Goal: Information Seeking & Learning: Learn about a topic

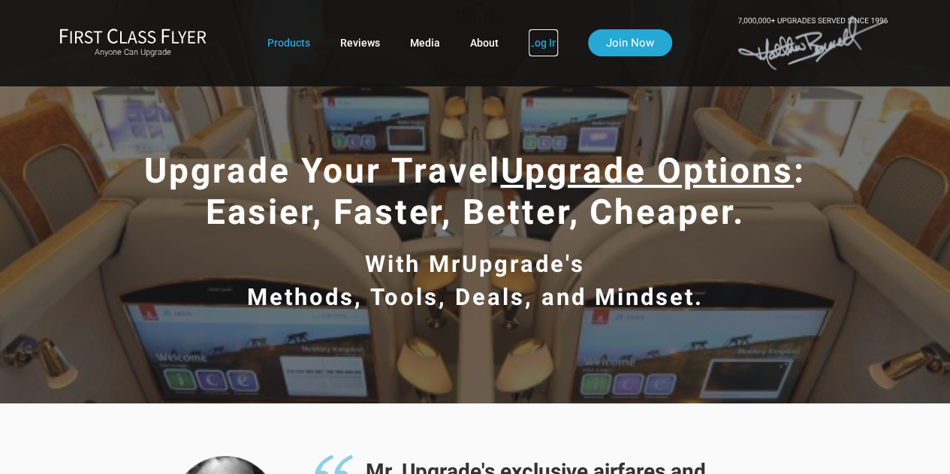
click at [551, 37] on link "Log In" at bounding box center [543, 42] width 29 height 27
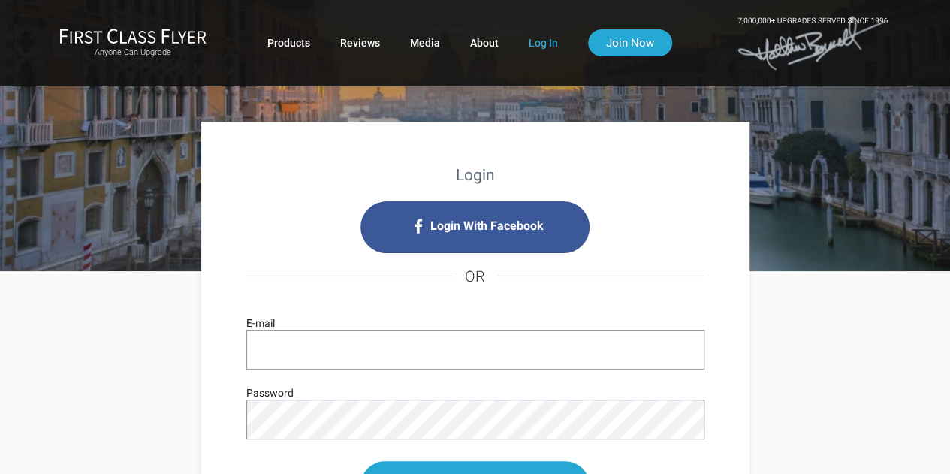
click at [526, 41] on ul "Products Reviews Media About Log In Join Now" at bounding box center [469, 42] width 405 height 27
click at [535, 43] on link "Log In" at bounding box center [543, 42] width 29 height 27
type input "john@eightcontinent.com"
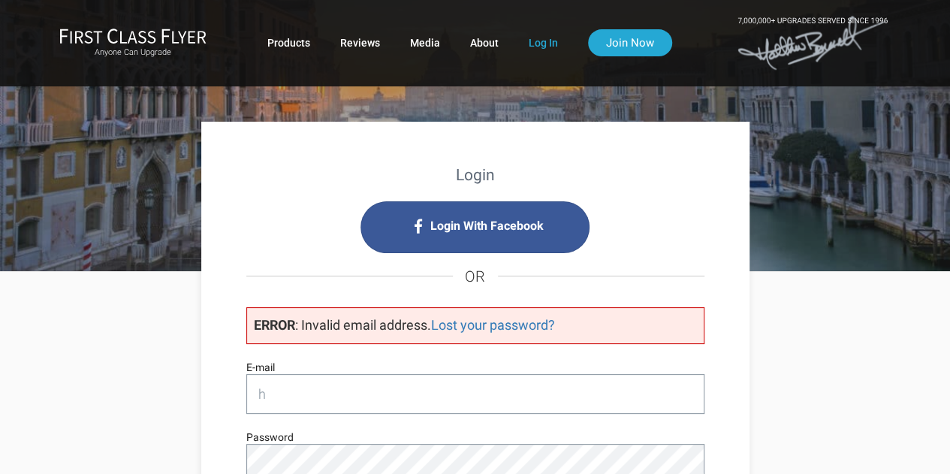
type input "huels@darwinmgmt.com"
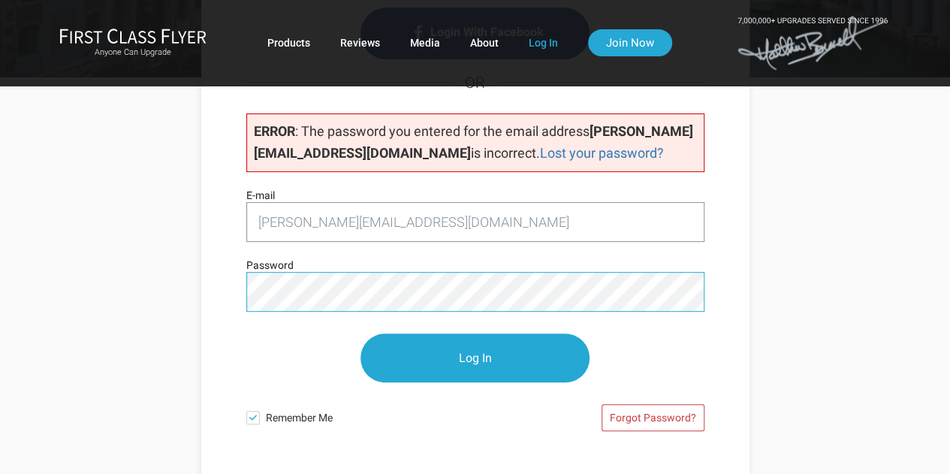
scroll to position [272, 0]
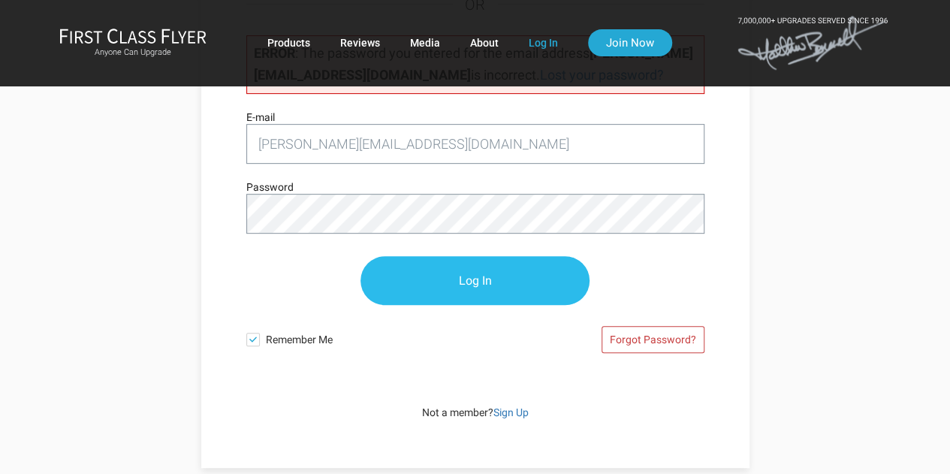
click at [485, 282] on input "Log In" at bounding box center [474, 280] width 229 height 49
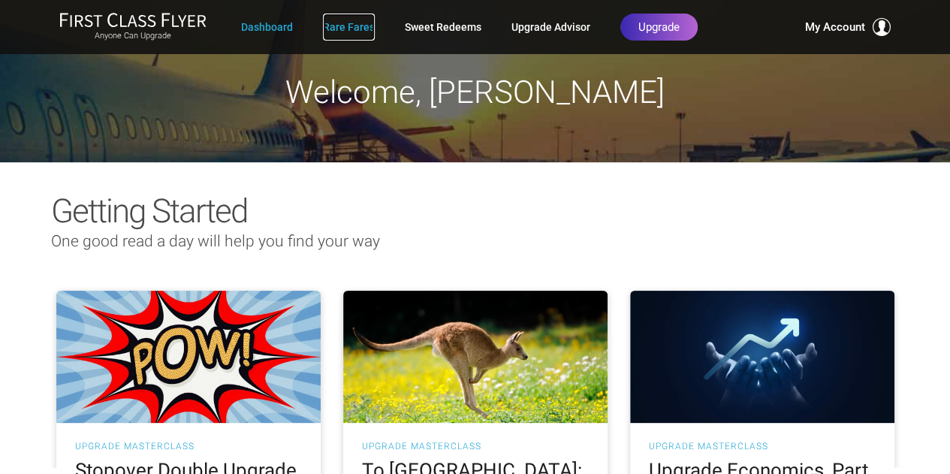
click at [360, 26] on link "Rare Fares" at bounding box center [349, 27] width 52 height 27
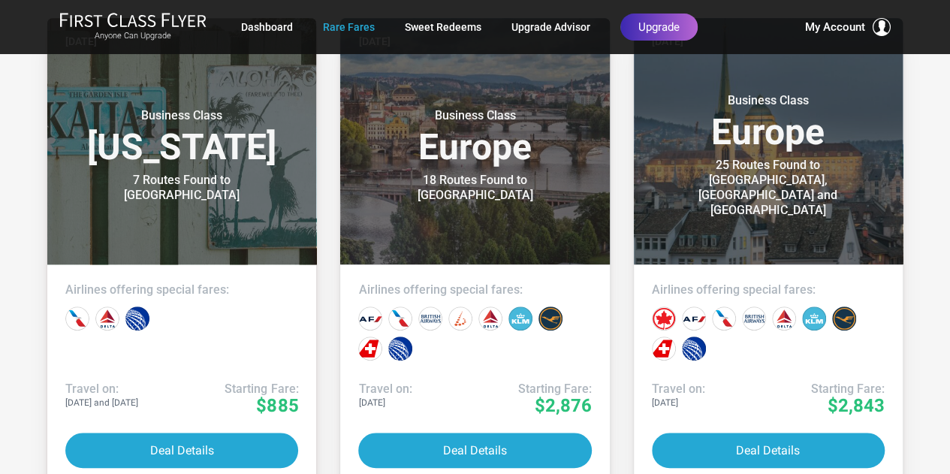
scroll to position [404, 0]
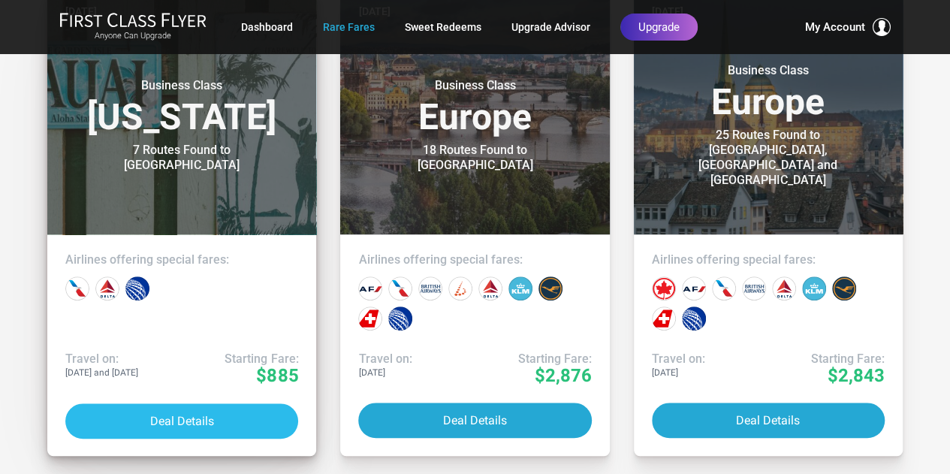
click at [155, 420] on button "Deal Details" at bounding box center [181, 420] width 233 height 35
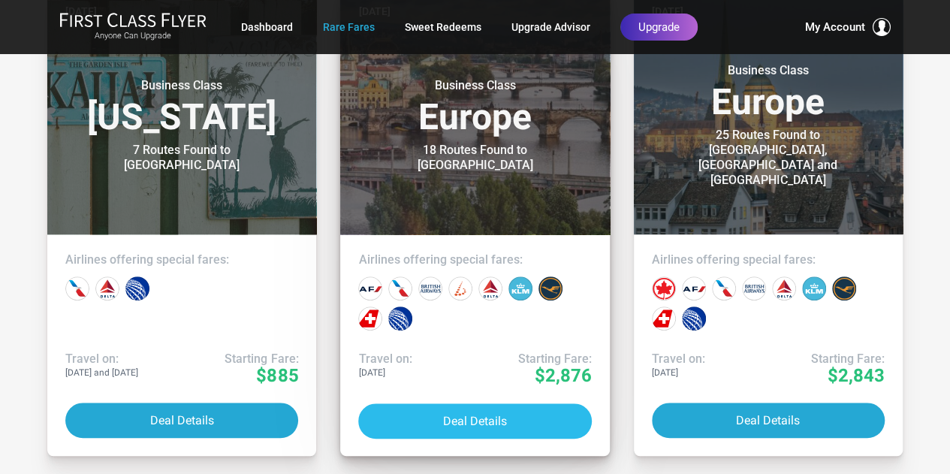
click at [551, 418] on button "Deal Details" at bounding box center [474, 420] width 233 height 35
click at [443, 410] on button "Deal Details" at bounding box center [474, 420] width 233 height 35
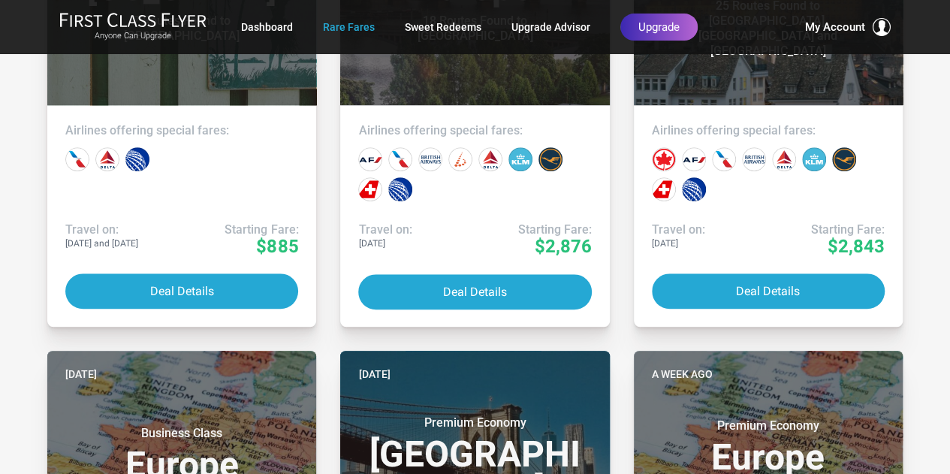
scroll to position [584, 0]
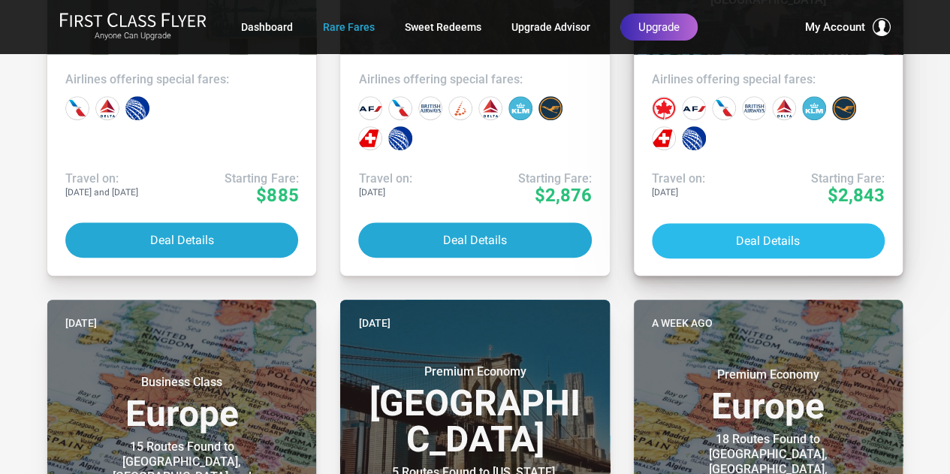
click at [784, 235] on button "Deal Details" at bounding box center [768, 240] width 233 height 35
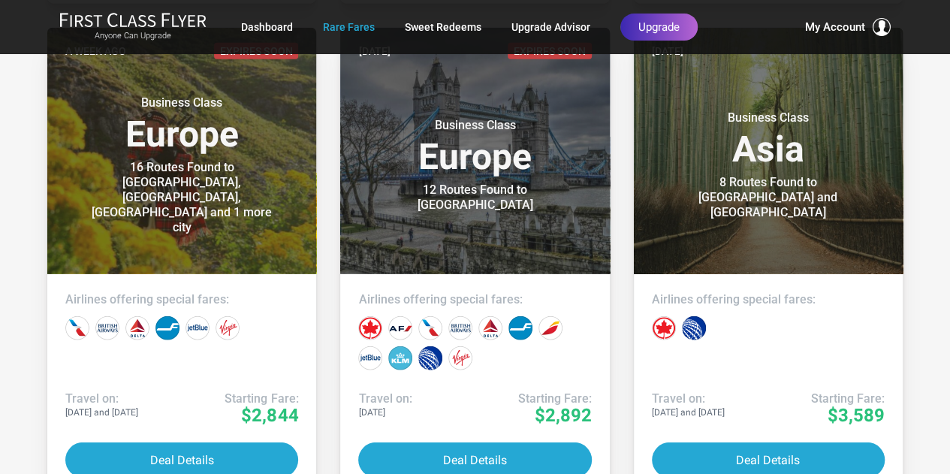
scroll to position [1816, 0]
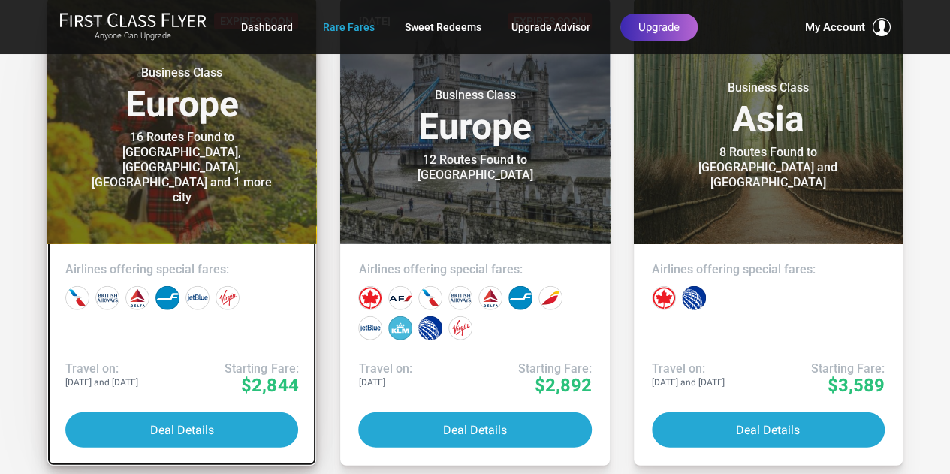
click at [152, 448] on link "A week ago Expires Soon Business Class Europe 16 Routes Found to Inverness, Edi…" at bounding box center [181, 232] width 269 height 468
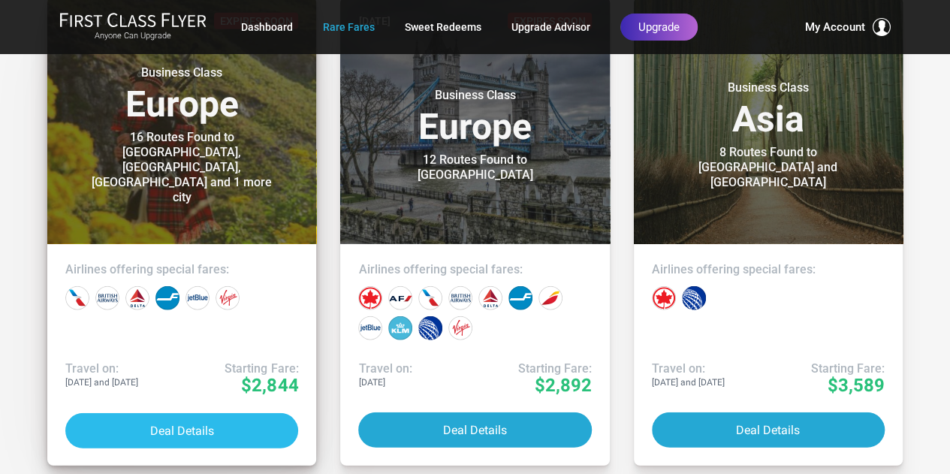
click at [153, 429] on button "Deal Details" at bounding box center [181, 430] width 233 height 35
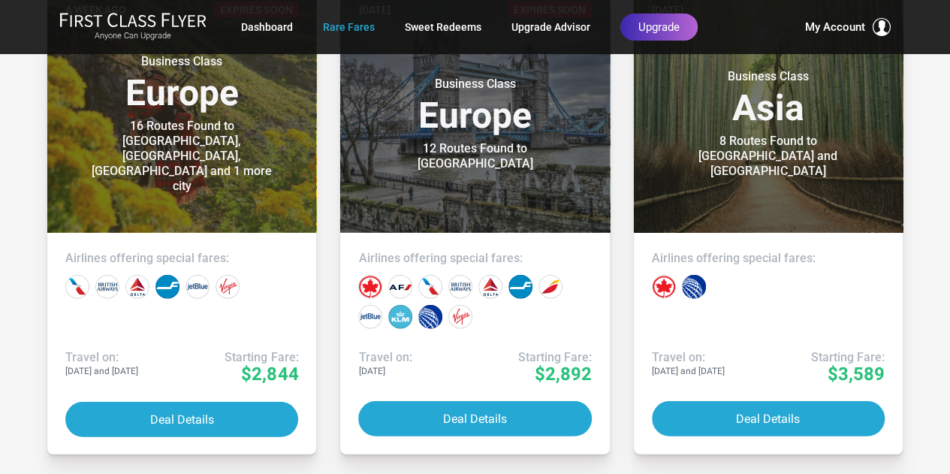
scroll to position [1842, 0]
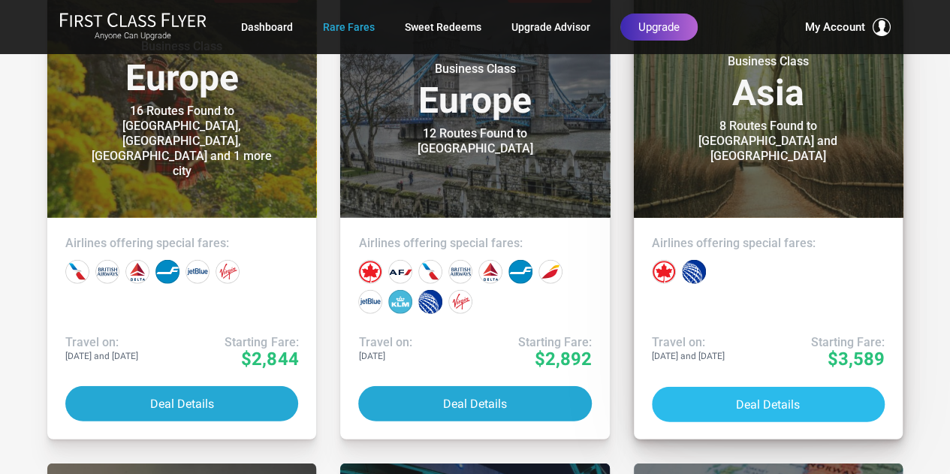
click at [728, 412] on button "Deal Details" at bounding box center [768, 404] width 233 height 35
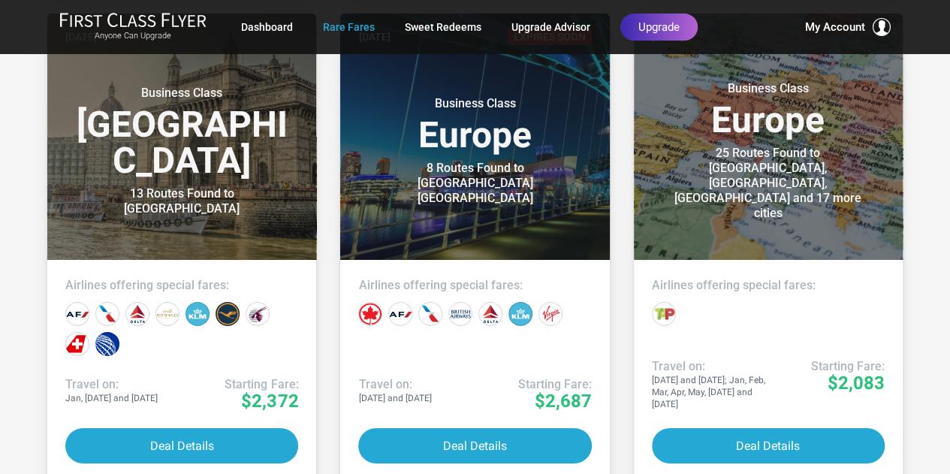
scroll to position [2337, 0]
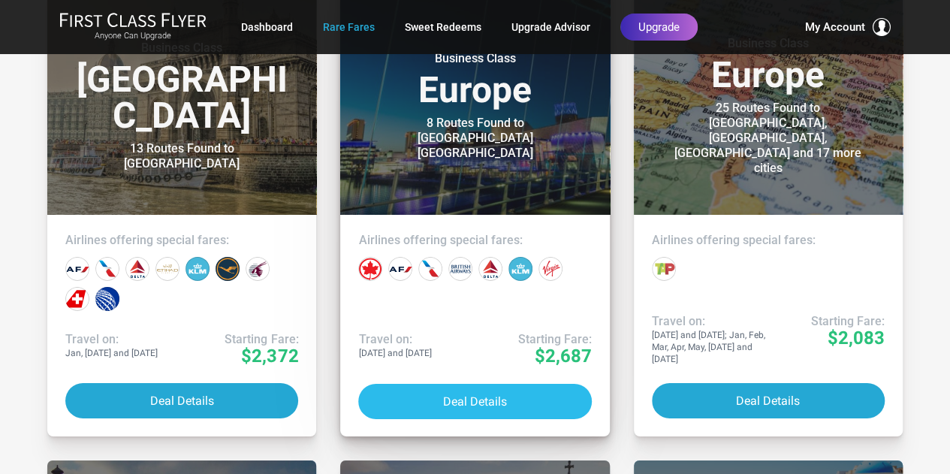
click at [455, 410] on button "Deal Details" at bounding box center [474, 401] width 233 height 35
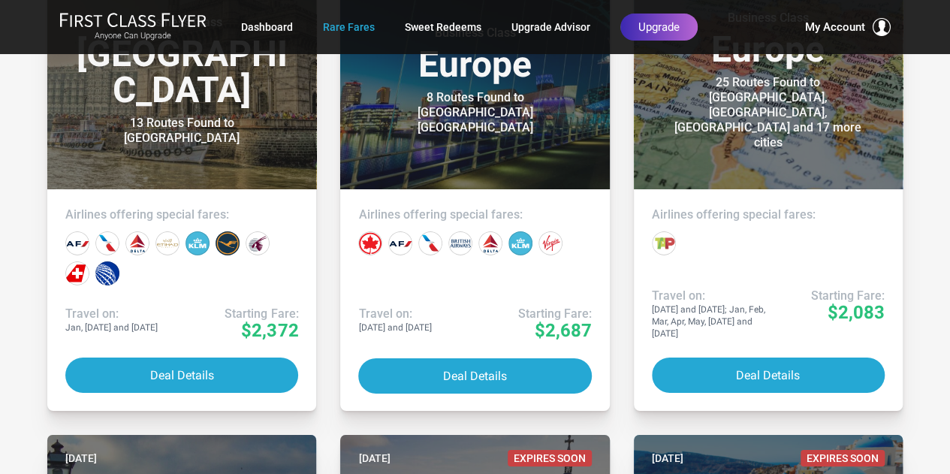
scroll to position [2348, 0]
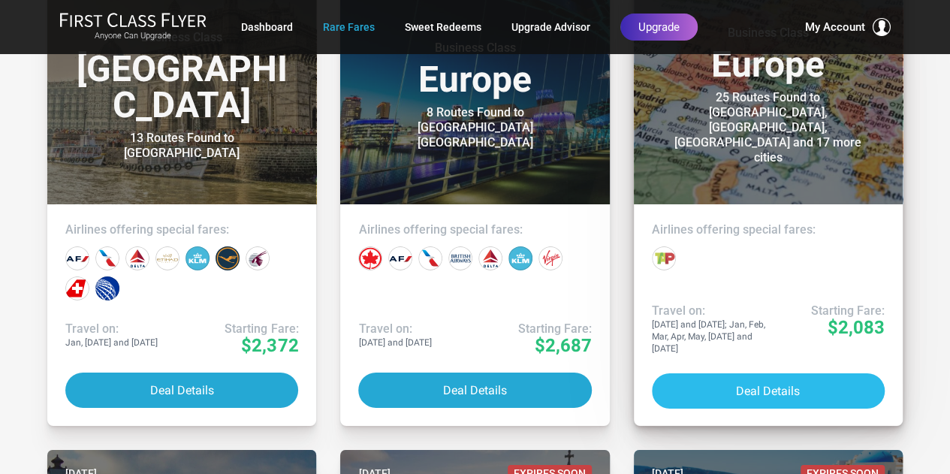
click at [811, 384] on button "Deal Details" at bounding box center [768, 390] width 233 height 35
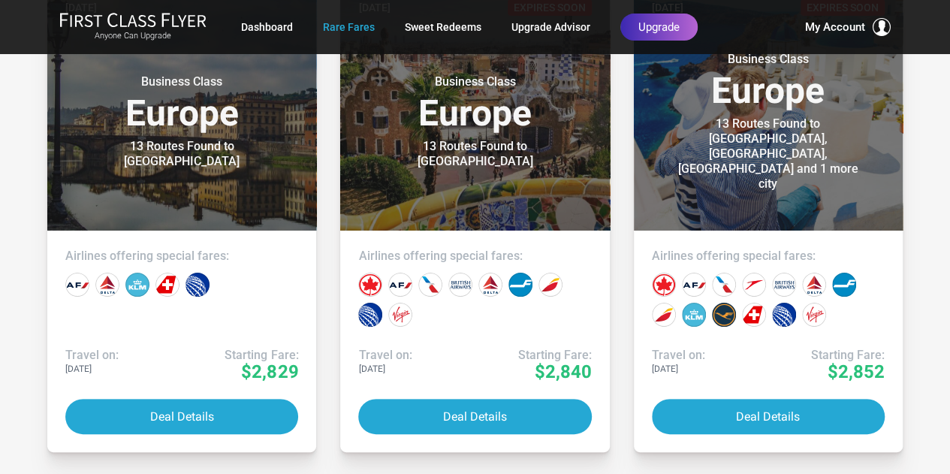
scroll to position [2821, 0]
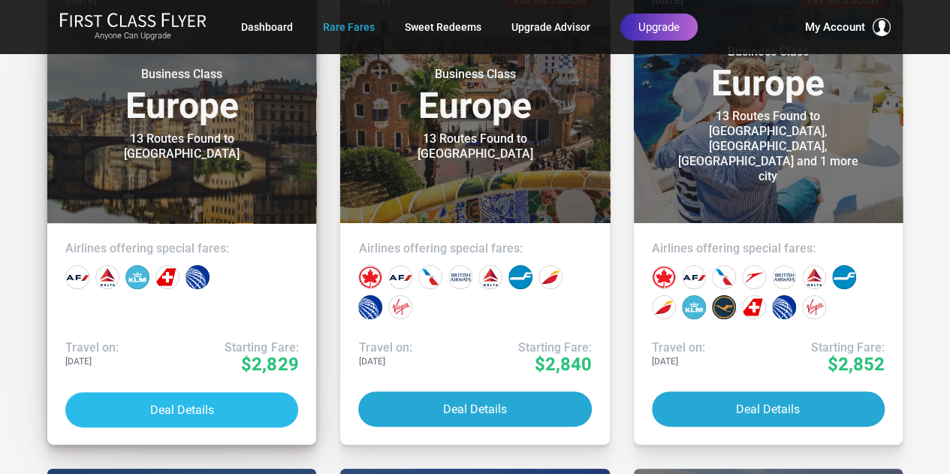
click at [216, 416] on button "Deal Details" at bounding box center [181, 409] width 233 height 35
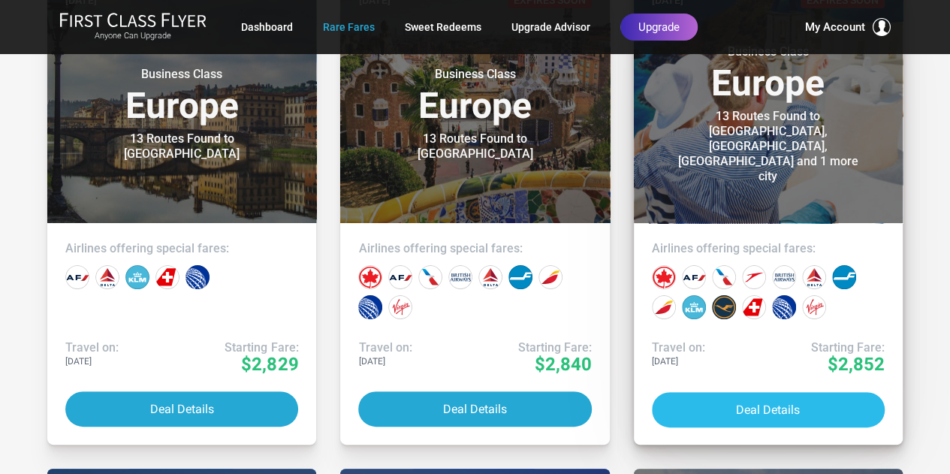
click at [789, 400] on button "Deal Details" at bounding box center [768, 409] width 233 height 35
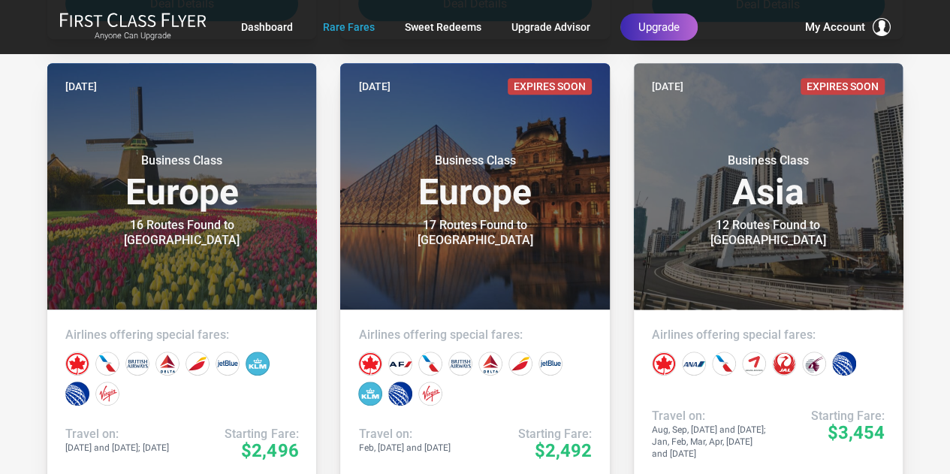
scroll to position [3285, 0]
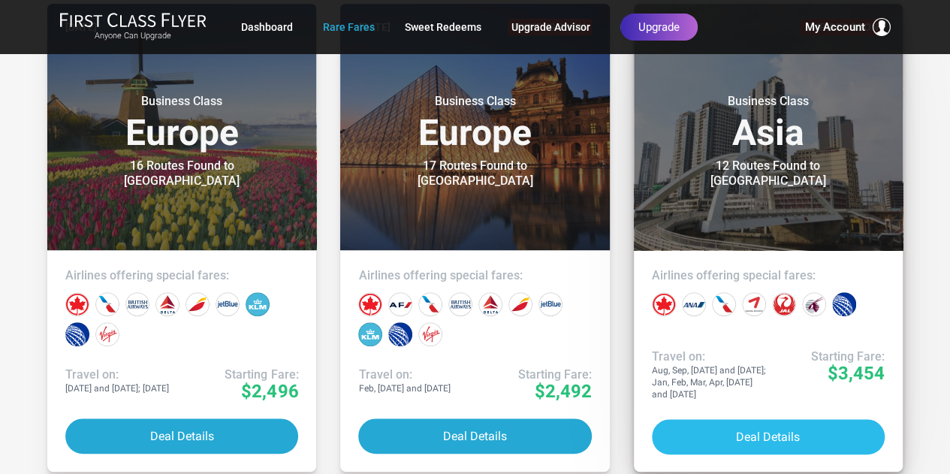
click at [706, 431] on button "Deal Details" at bounding box center [768, 436] width 233 height 35
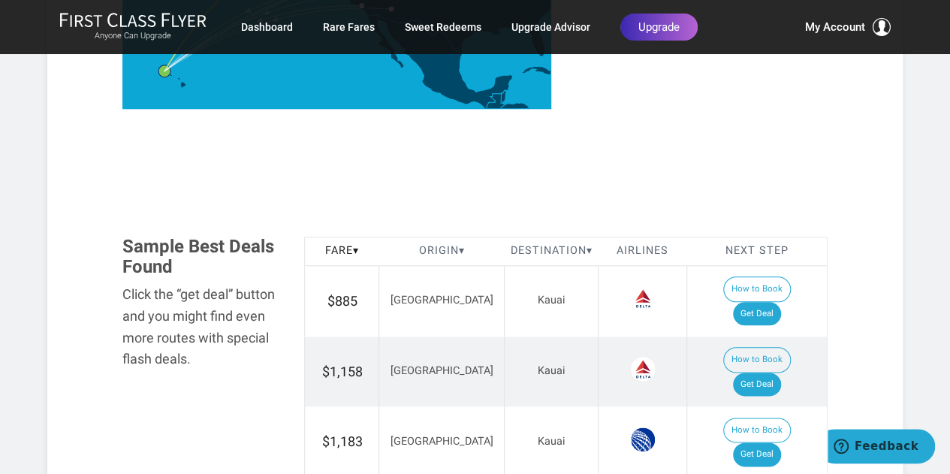
scroll to position [722, 0]
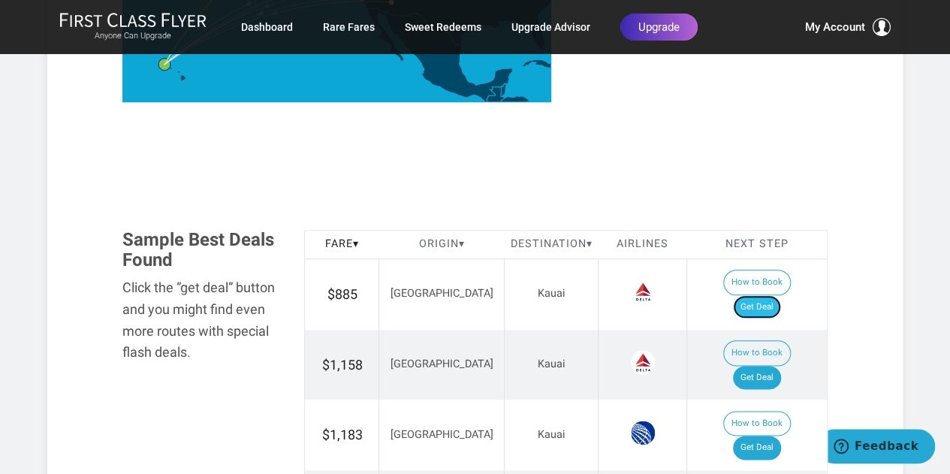
click at [762, 295] on link "Get Deal" at bounding box center [757, 307] width 48 height 24
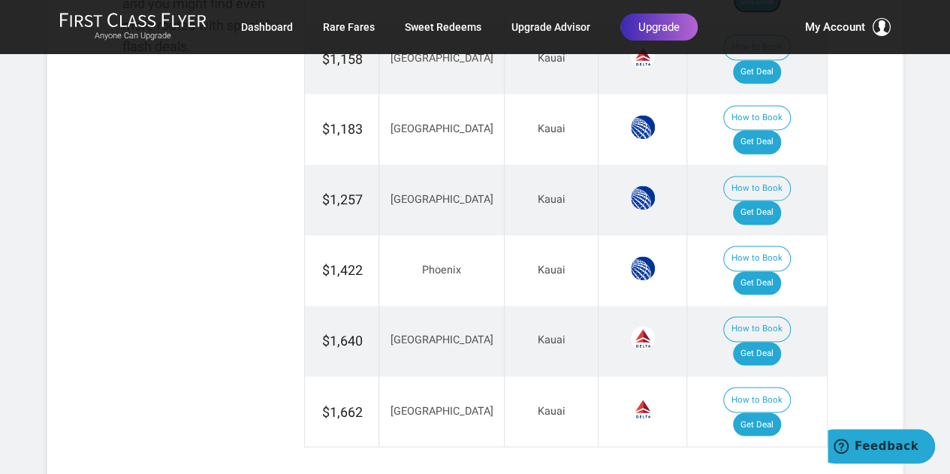
scroll to position [894, 0]
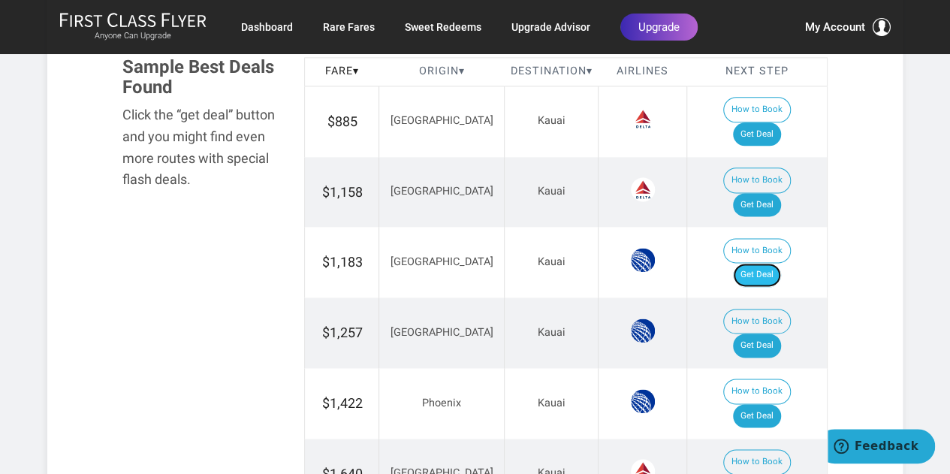
click at [781, 263] on link "Get Deal" at bounding box center [757, 275] width 48 height 24
click at [777, 404] on link "Get Deal" at bounding box center [757, 416] width 48 height 24
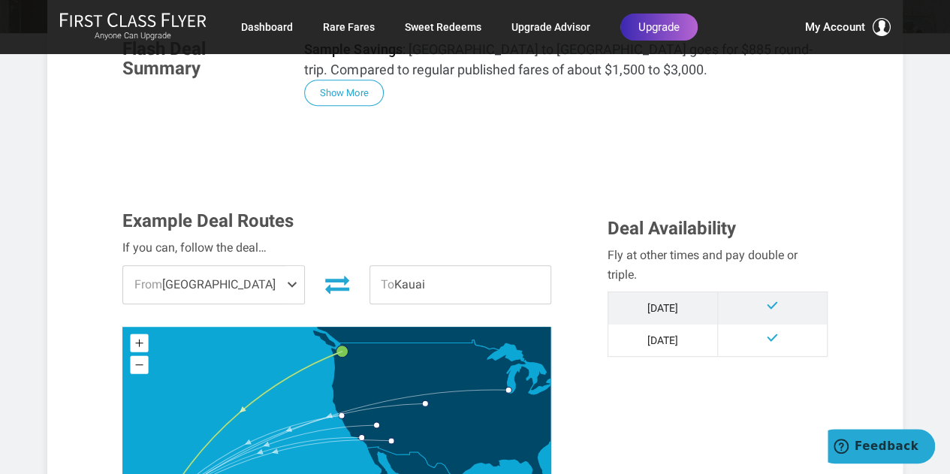
scroll to position [290, 0]
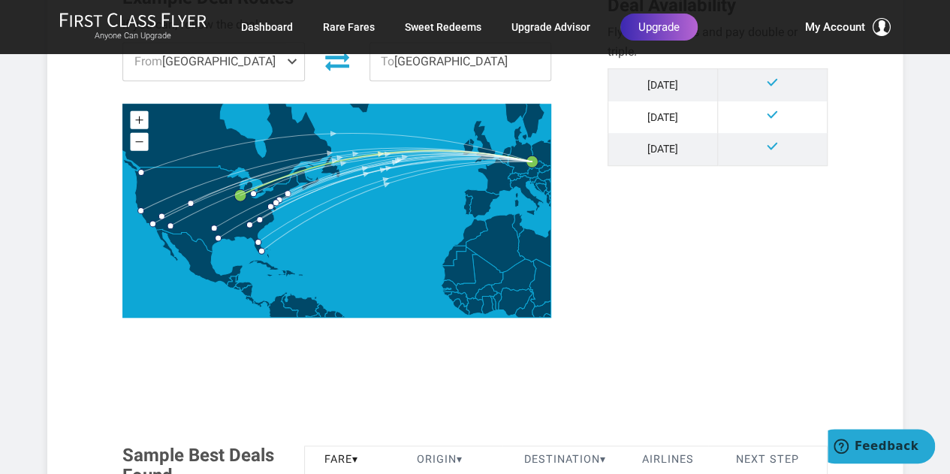
scroll to position [805, 0]
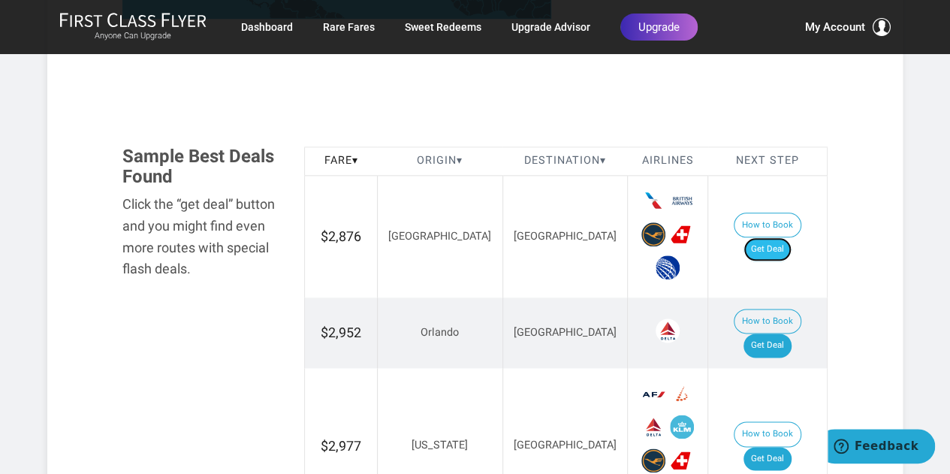
click at [774, 237] on link "Get Deal" at bounding box center [767, 249] width 48 height 24
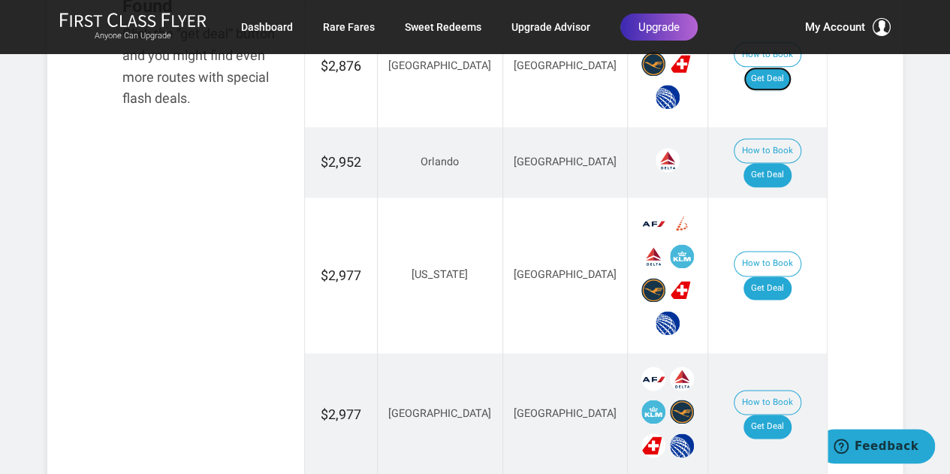
scroll to position [999, 0]
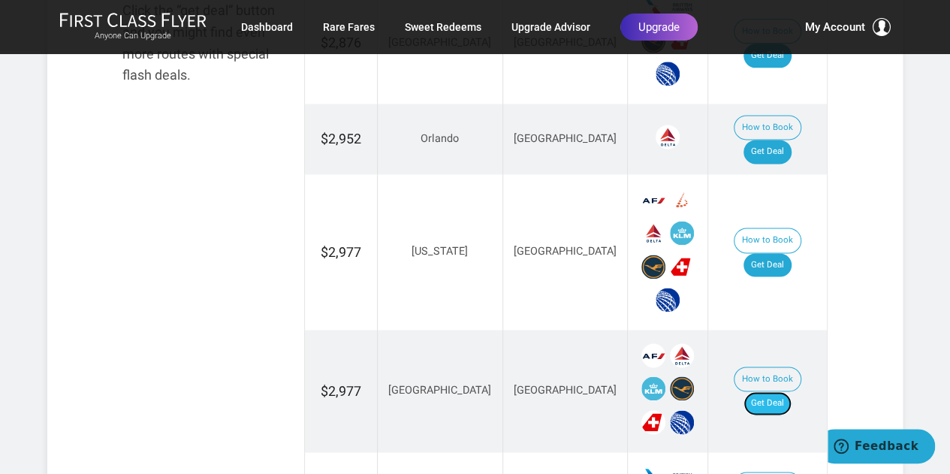
click at [769, 391] on link "Get Deal" at bounding box center [767, 403] width 48 height 24
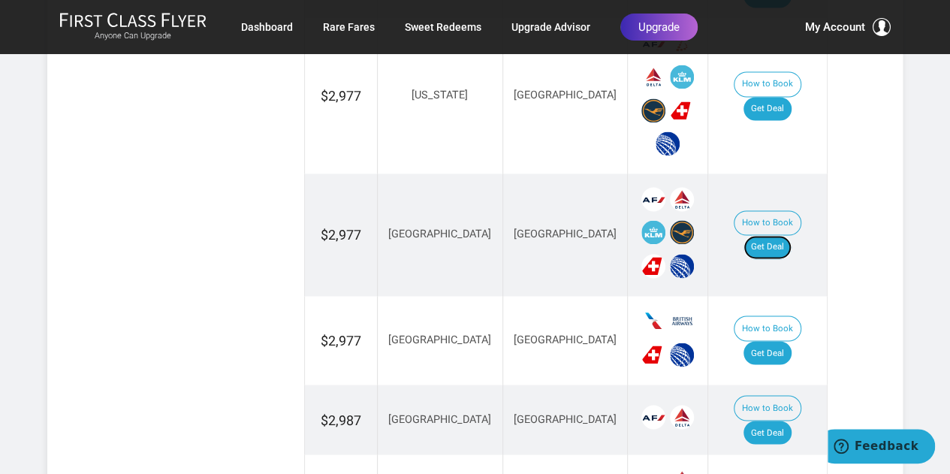
scroll to position [1165, 0]
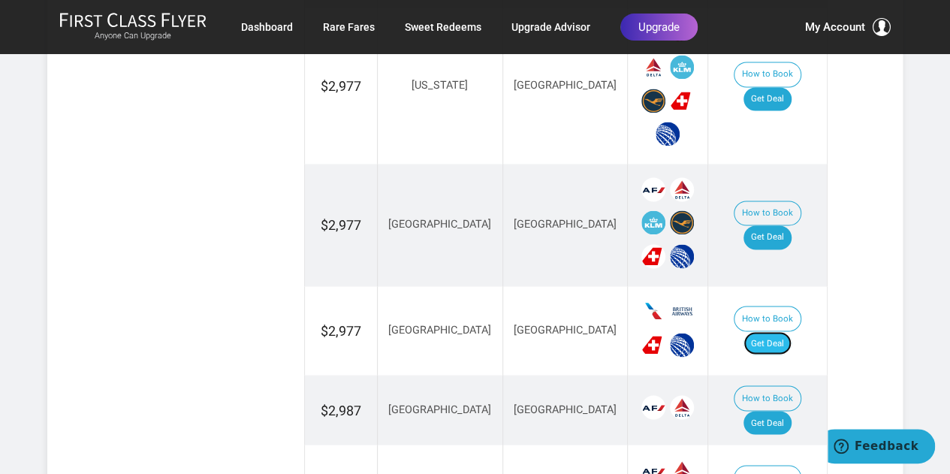
click at [764, 331] on link "Get Deal" at bounding box center [767, 343] width 48 height 24
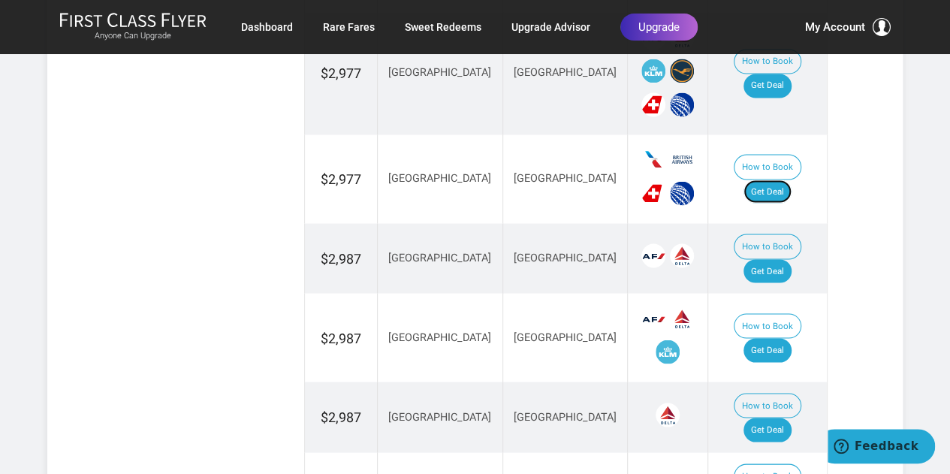
scroll to position [1354, 0]
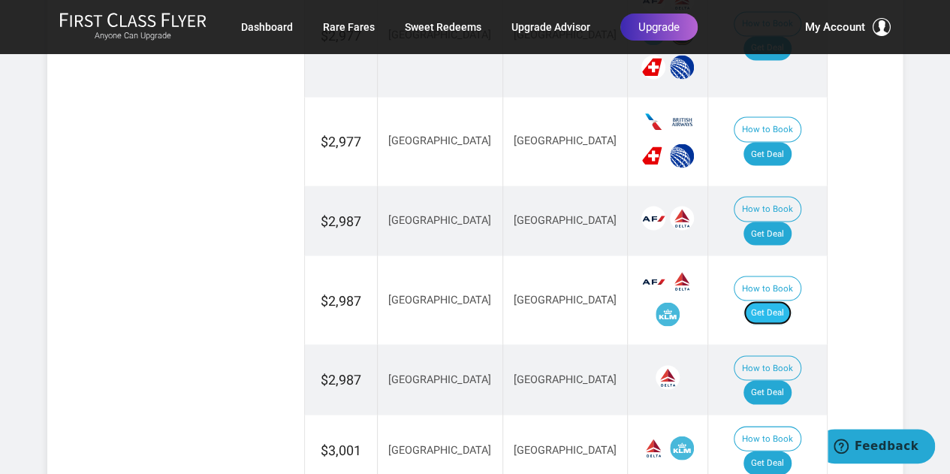
click at [777, 300] on link "Get Deal" at bounding box center [767, 312] width 48 height 24
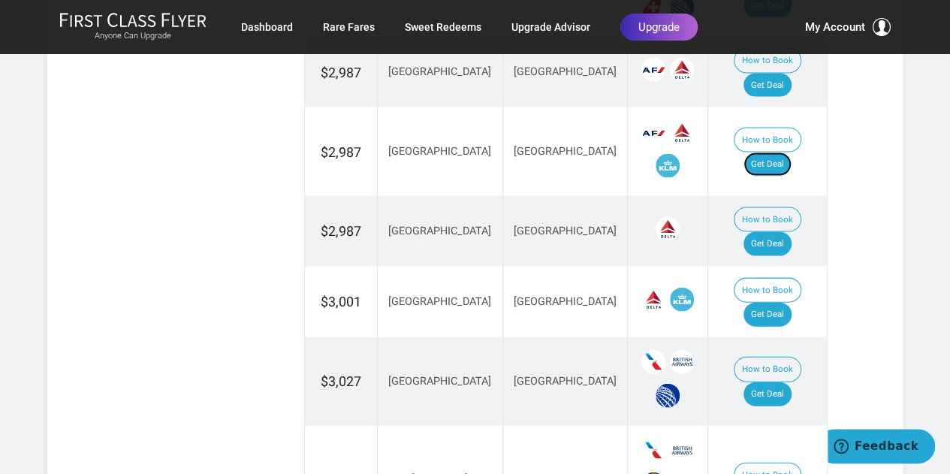
scroll to position [1504, 0]
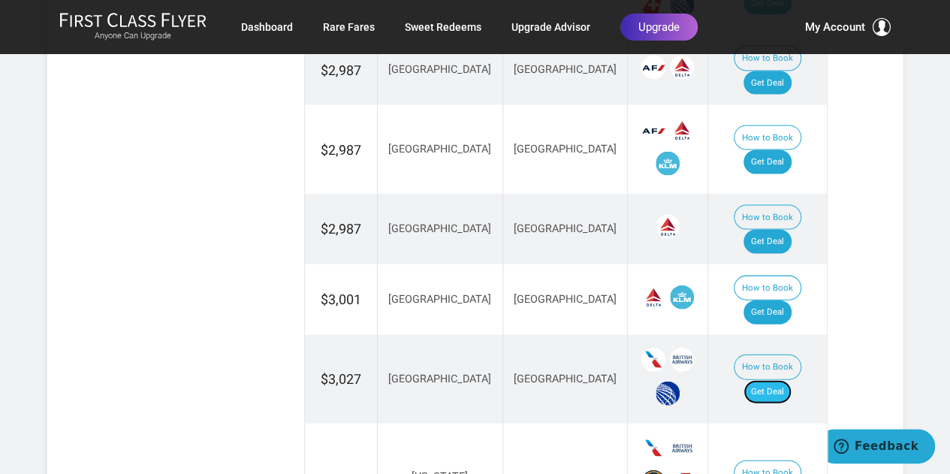
click at [780, 380] on link "Get Deal" at bounding box center [767, 392] width 48 height 24
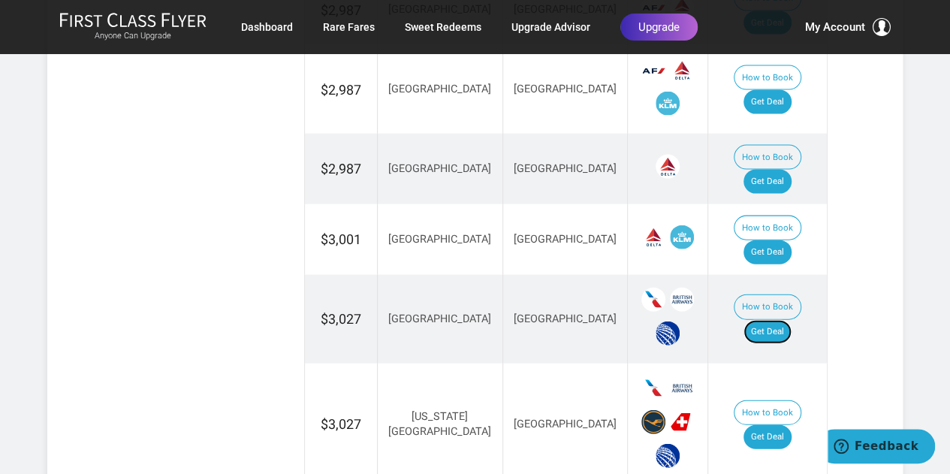
scroll to position [1594, 0]
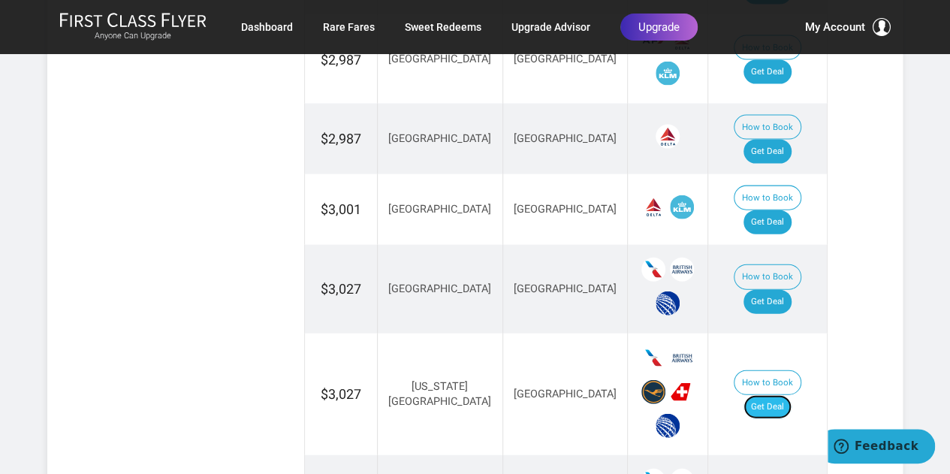
click at [770, 395] on link "Get Deal" at bounding box center [767, 407] width 48 height 24
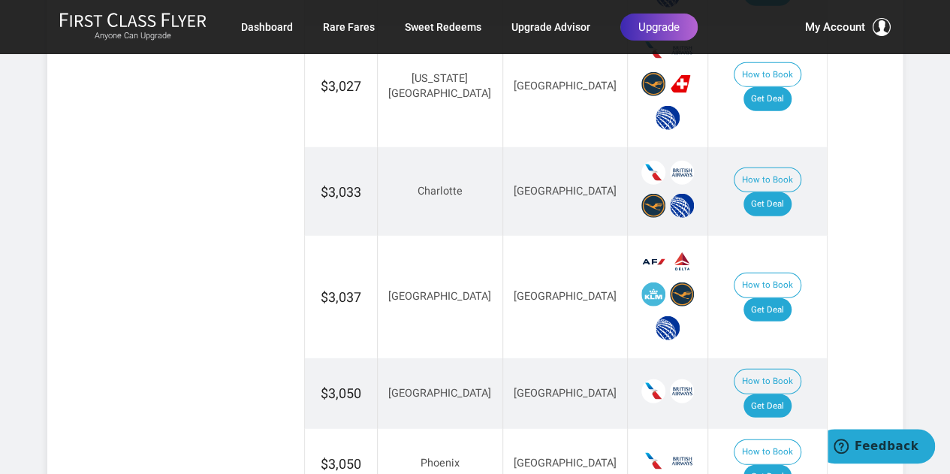
scroll to position [1912, 0]
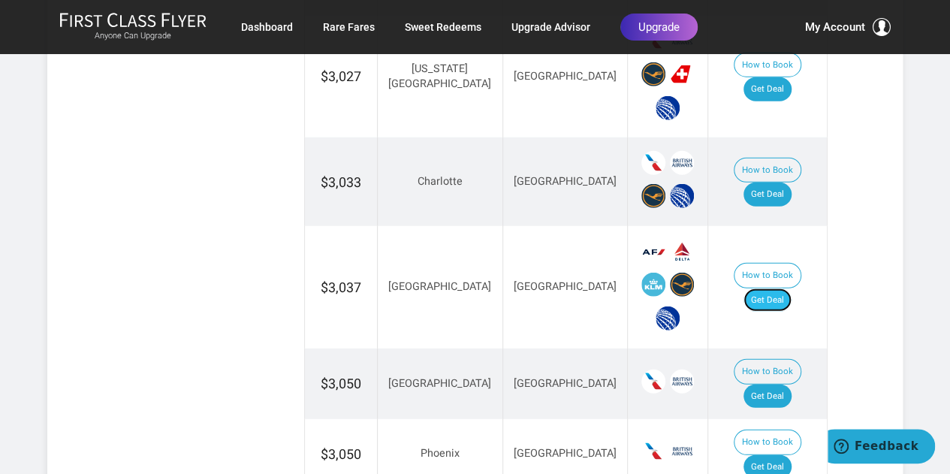
click at [771, 288] on link "Get Deal" at bounding box center [767, 300] width 48 height 24
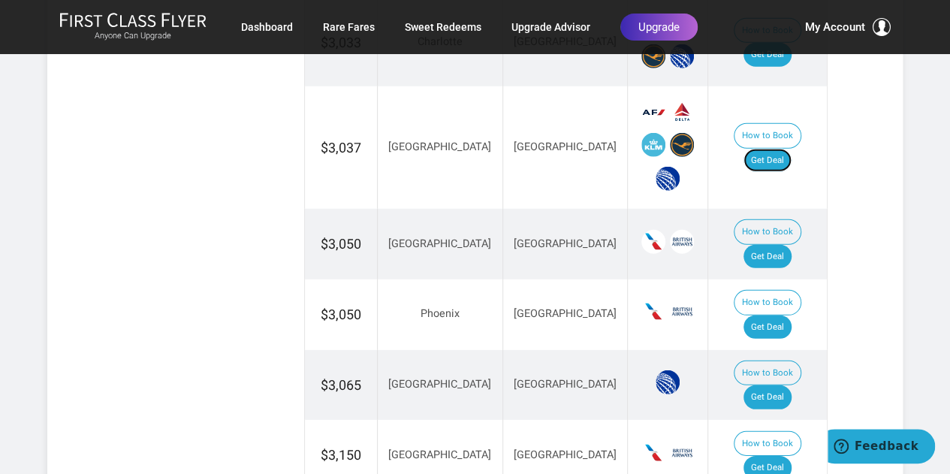
scroll to position [2047, 0]
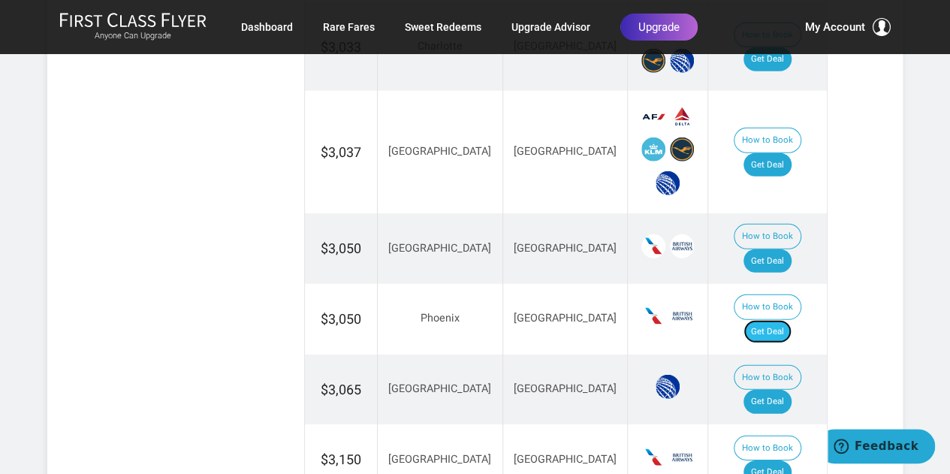
click at [792, 320] on link "Get Deal" at bounding box center [767, 332] width 48 height 24
click at [773, 249] on link "Get Deal" at bounding box center [767, 261] width 48 height 24
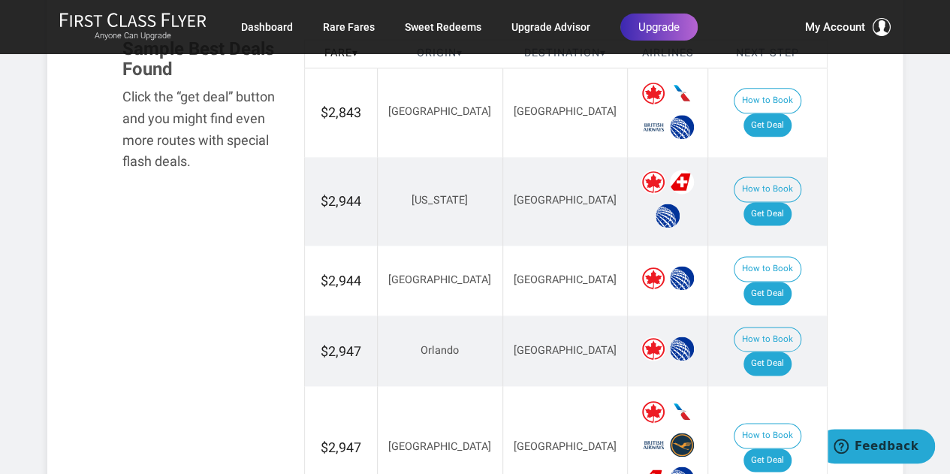
scroll to position [888, 0]
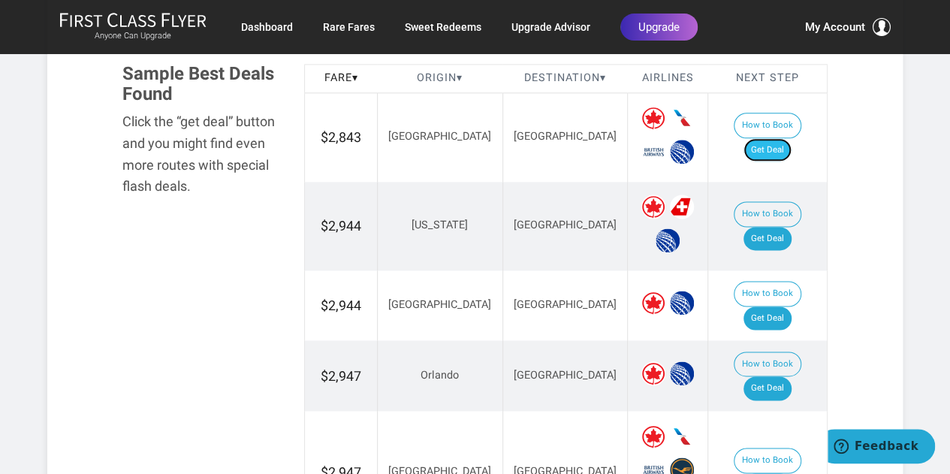
click at [763, 138] on link "Get Deal" at bounding box center [767, 150] width 48 height 24
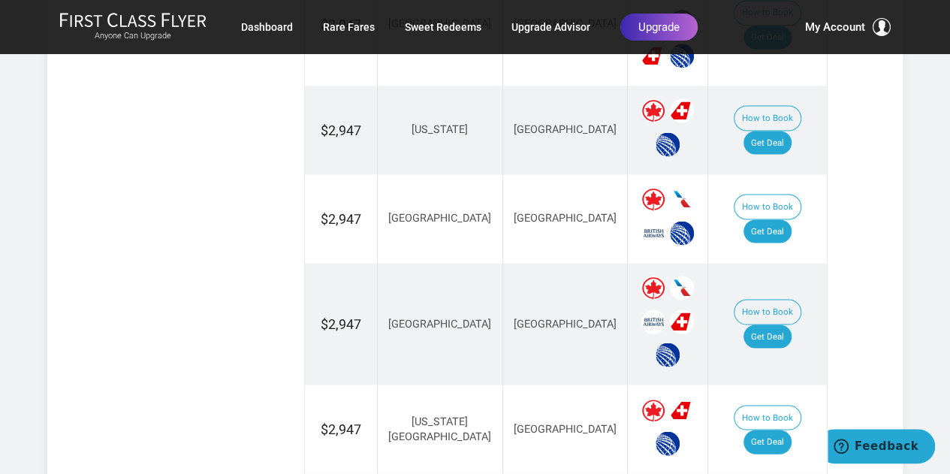
scroll to position [1323, 0]
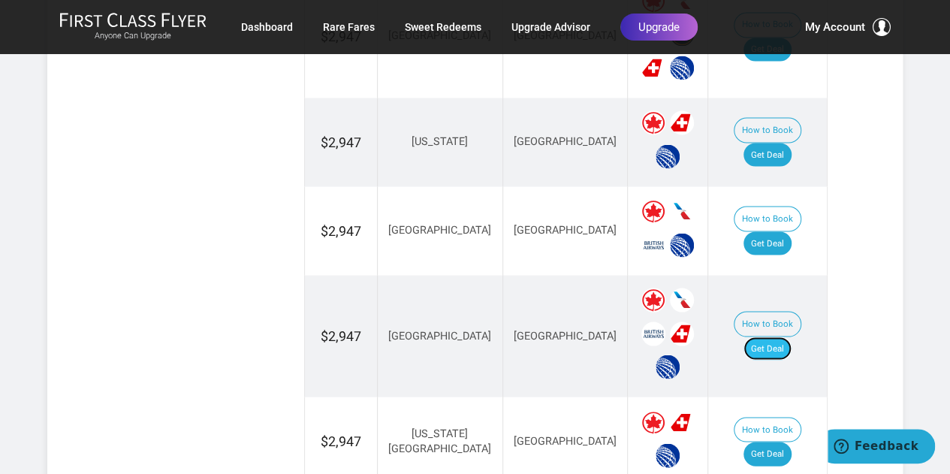
click at [782, 336] on link "Get Deal" at bounding box center [767, 348] width 48 height 24
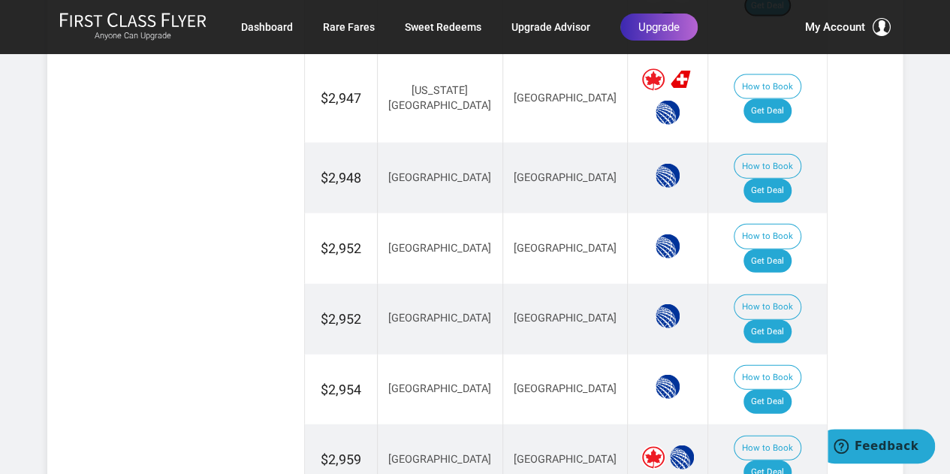
scroll to position [1739, 0]
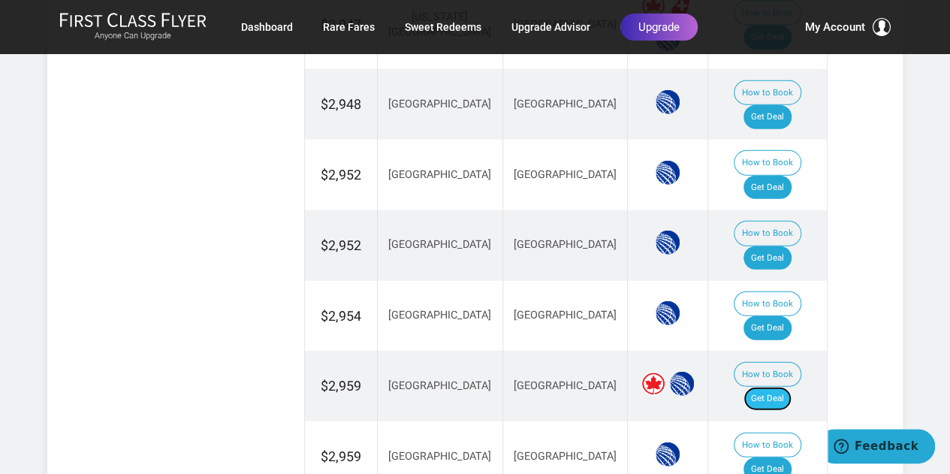
click at [782, 387] on link "Get Deal" at bounding box center [767, 399] width 48 height 24
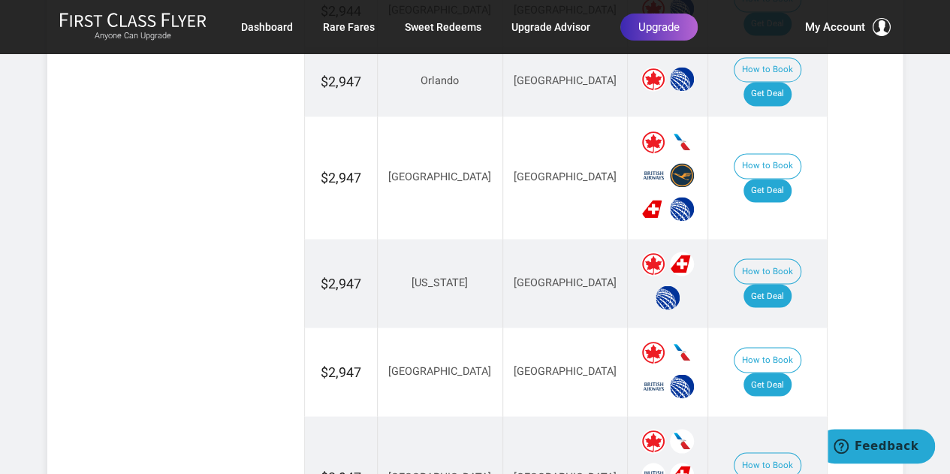
scroll to position [1190, 0]
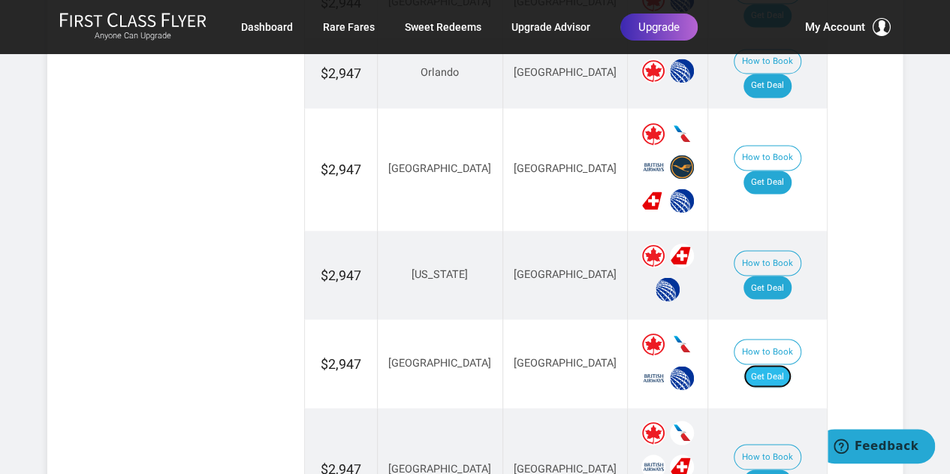
click at [777, 364] on link "Get Deal" at bounding box center [767, 376] width 48 height 24
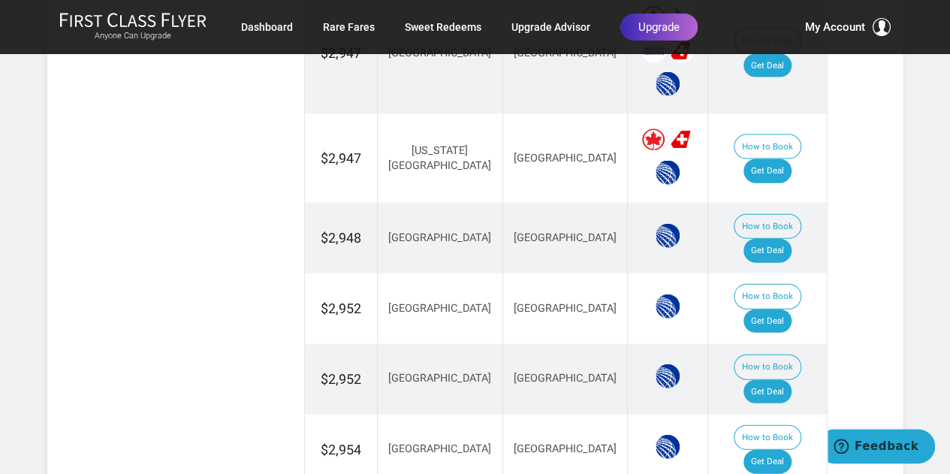
scroll to position [1616, 0]
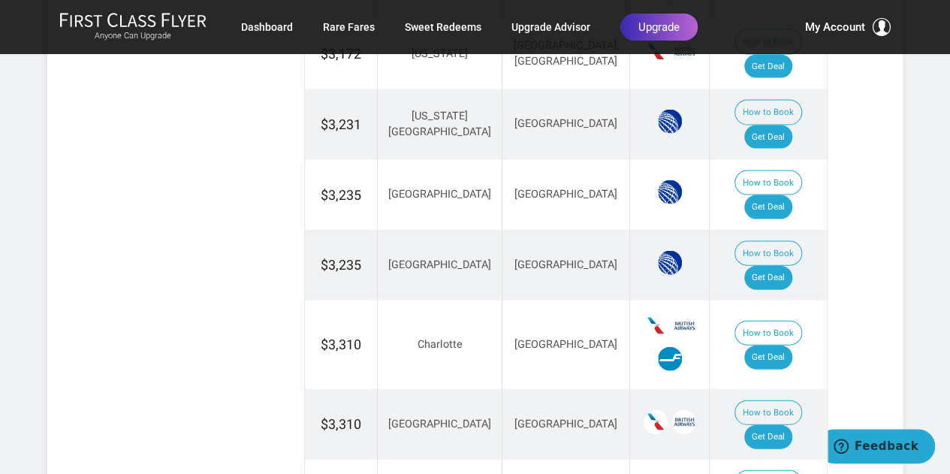
scroll to position [1536, 0]
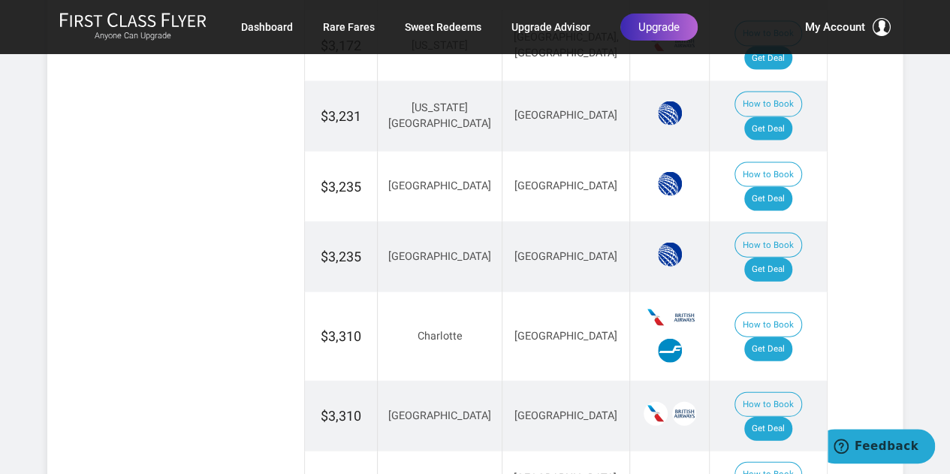
click at [777, 417] on link "Get Deal" at bounding box center [768, 429] width 48 height 24
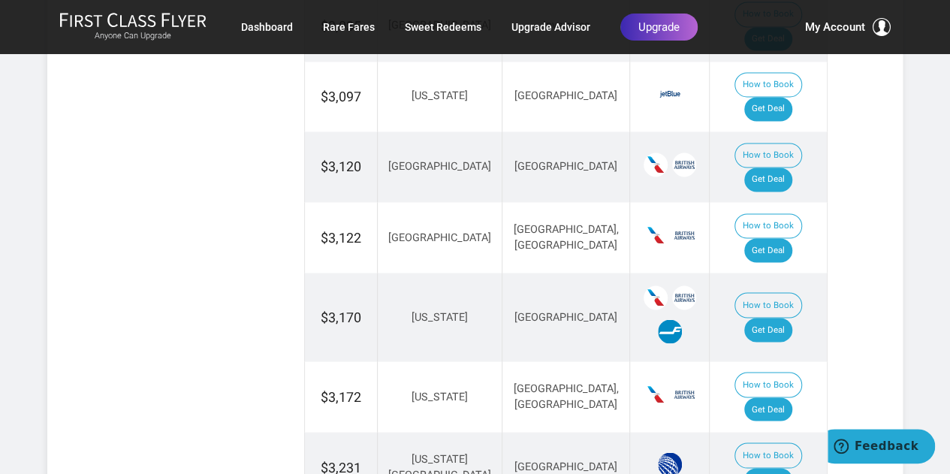
scroll to position [1176, 0]
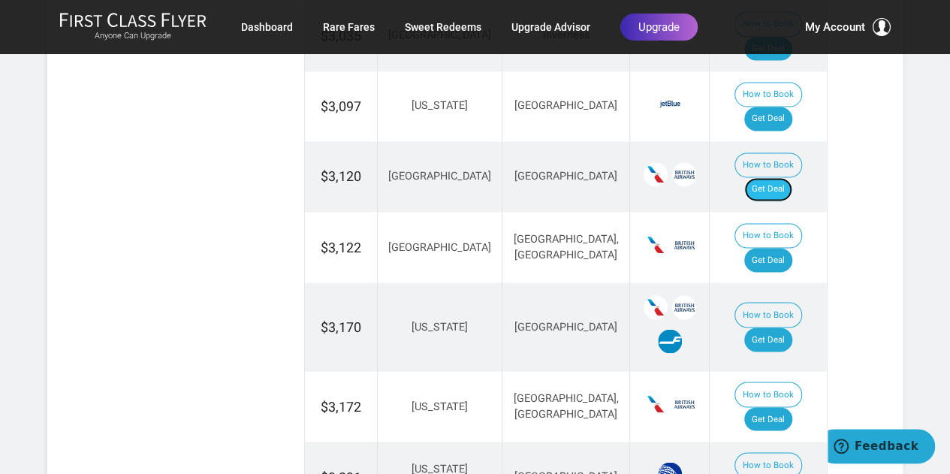
click at [792, 177] on link "Get Deal" at bounding box center [768, 189] width 48 height 24
click at [780, 248] on link "Get Deal" at bounding box center [768, 260] width 48 height 24
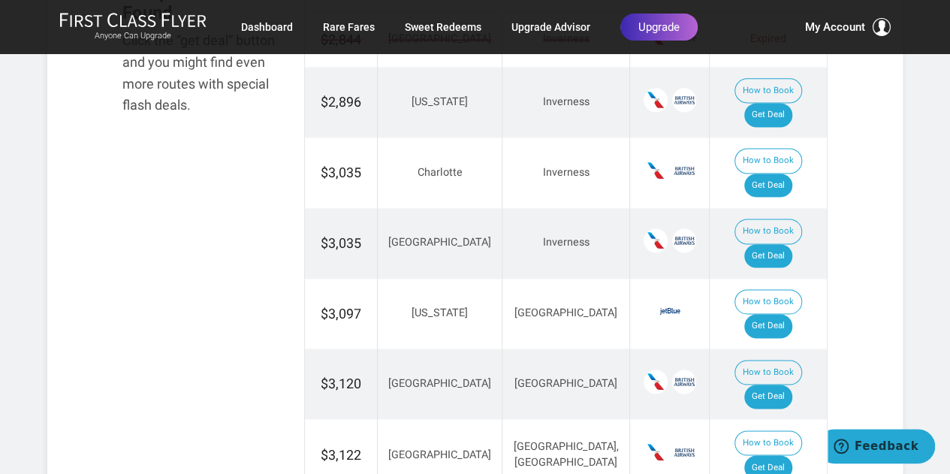
scroll to position [897, 0]
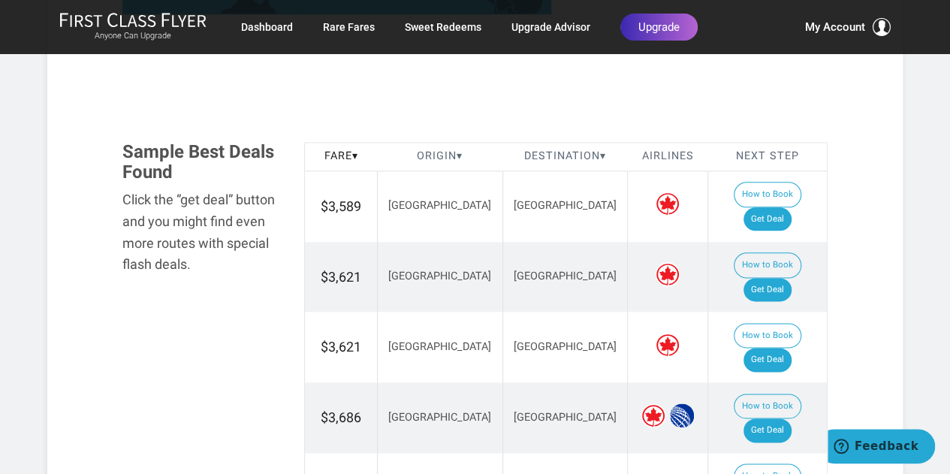
scroll to position [805, 0]
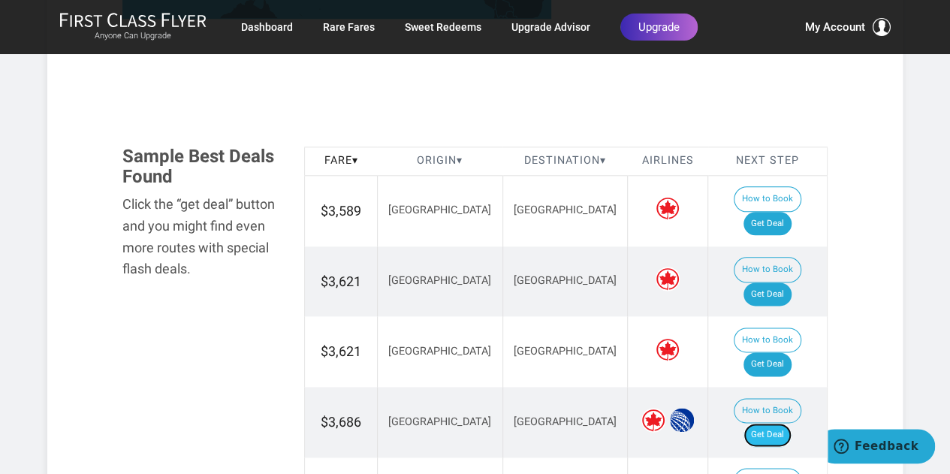
click at [773, 423] on link "Get Deal" at bounding box center [767, 435] width 48 height 24
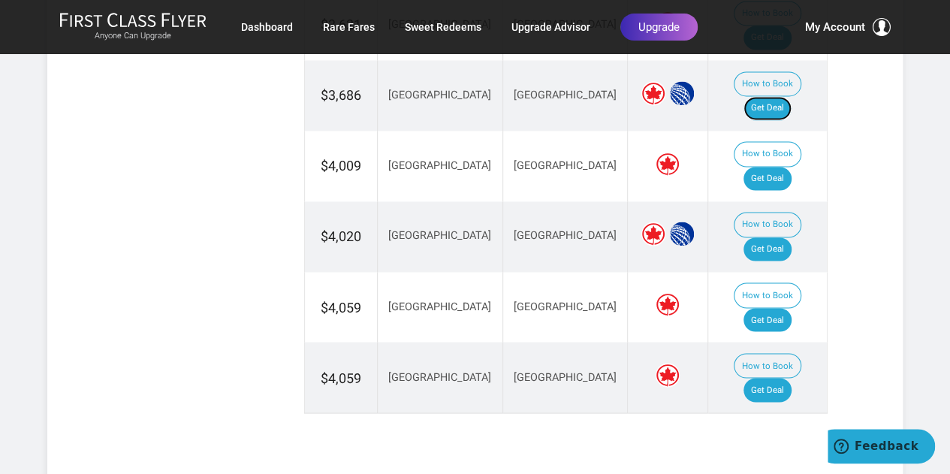
scroll to position [1104, 0]
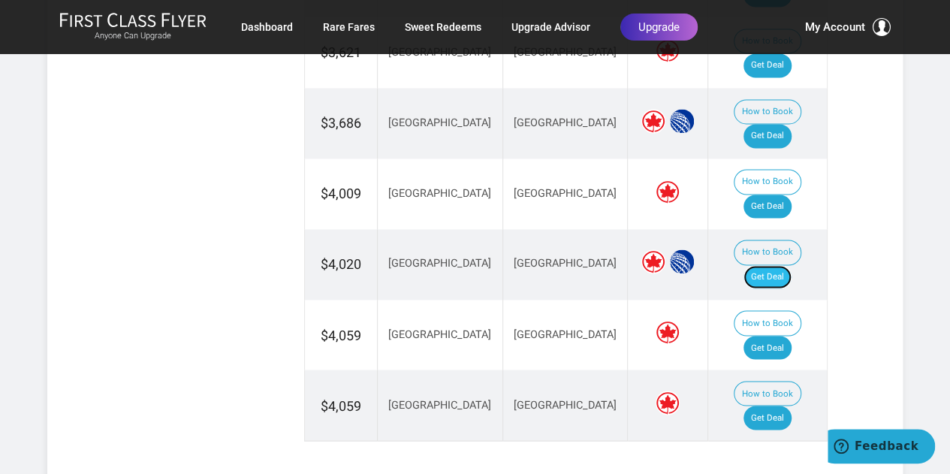
click at [792, 265] on link "Get Deal" at bounding box center [767, 277] width 48 height 24
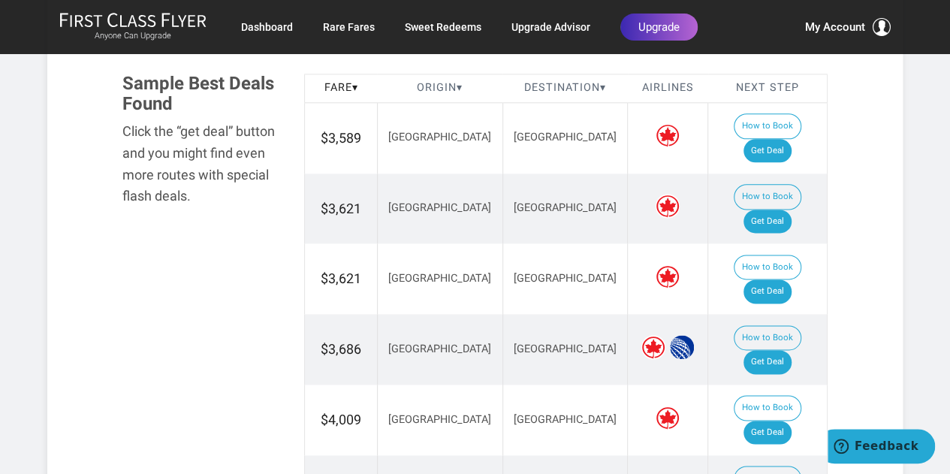
scroll to position [871, 0]
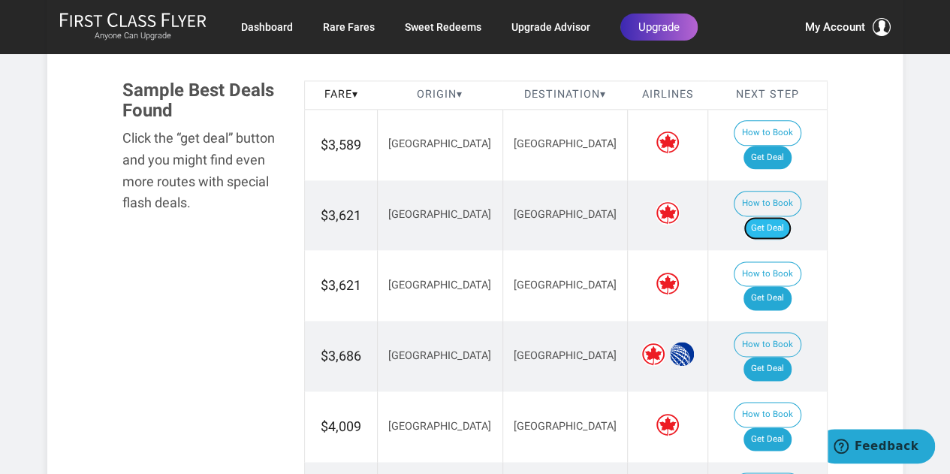
click at [760, 216] on link "Get Deal" at bounding box center [767, 228] width 48 height 24
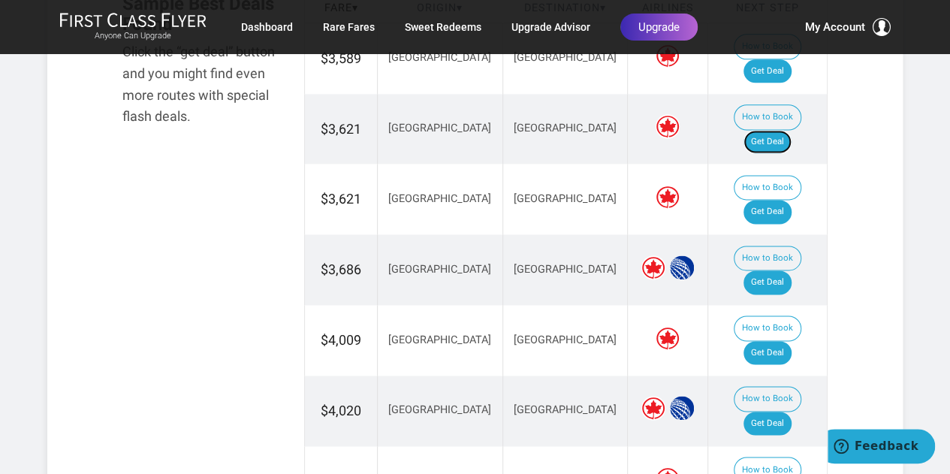
scroll to position [964, 0]
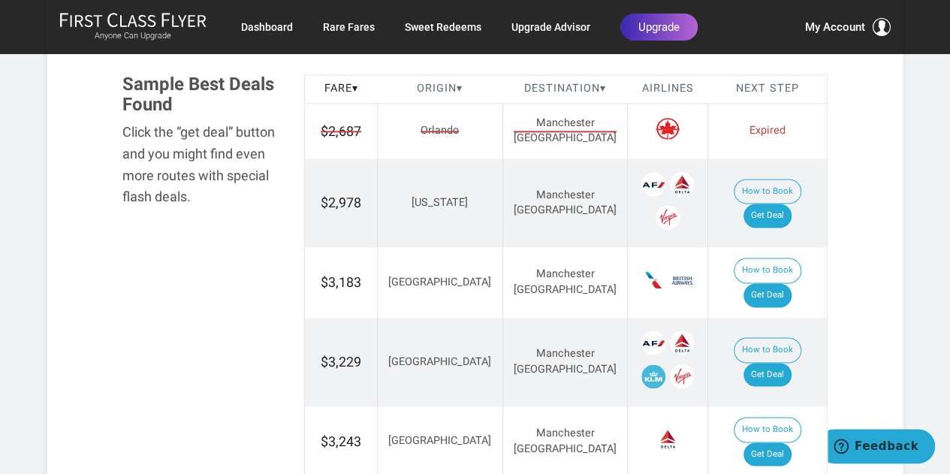
scroll to position [942, 0]
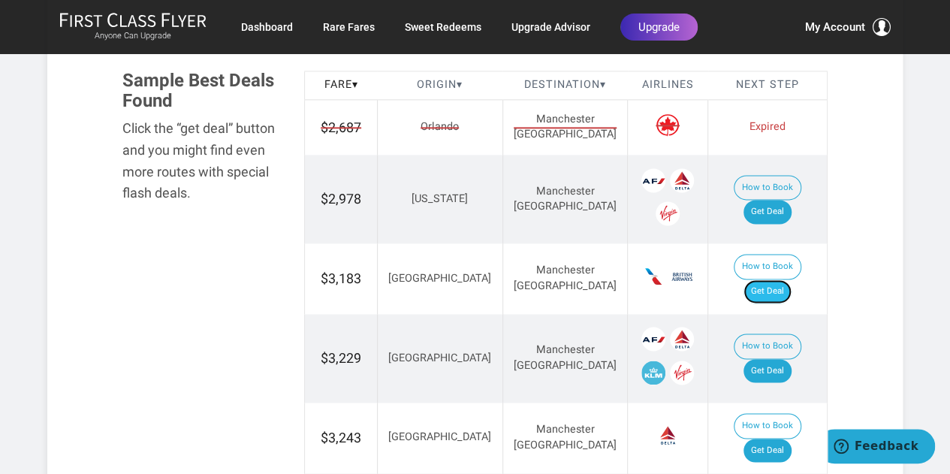
click at [755, 279] on link "Get Deal" at bounding box center [767, 291] width 48 height 24
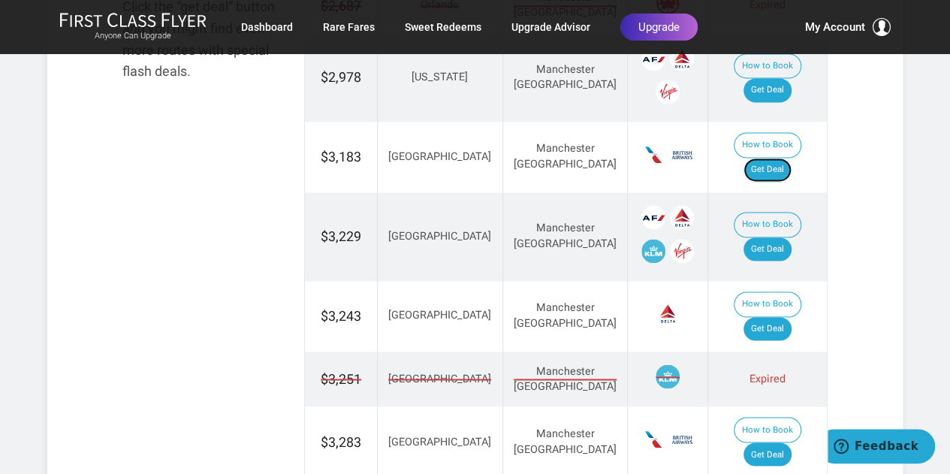
scroll to position [1074, 0]
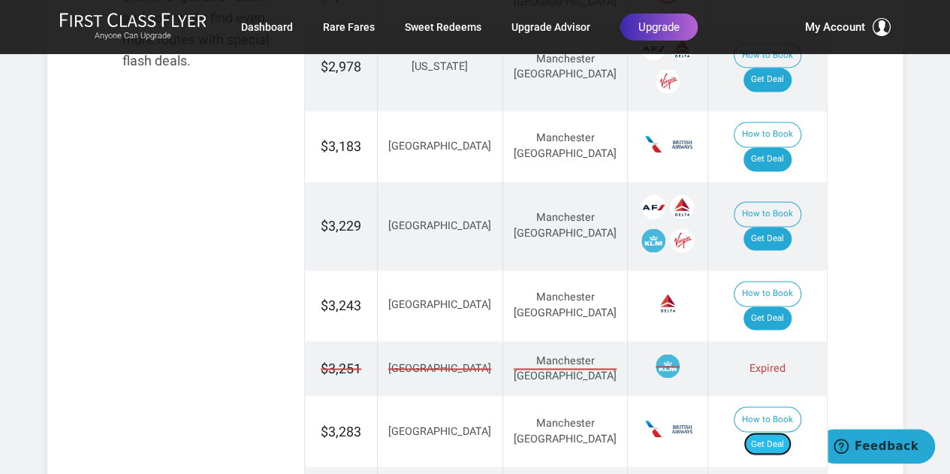
click at [789, 432] on link "Get Deal" at bounding box center [767, 444] width 48 height 24
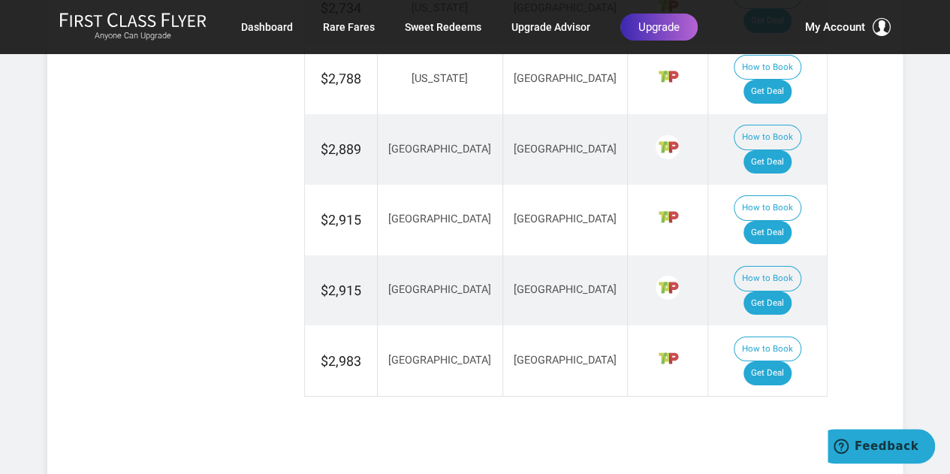
scroll to position [1369, 0]
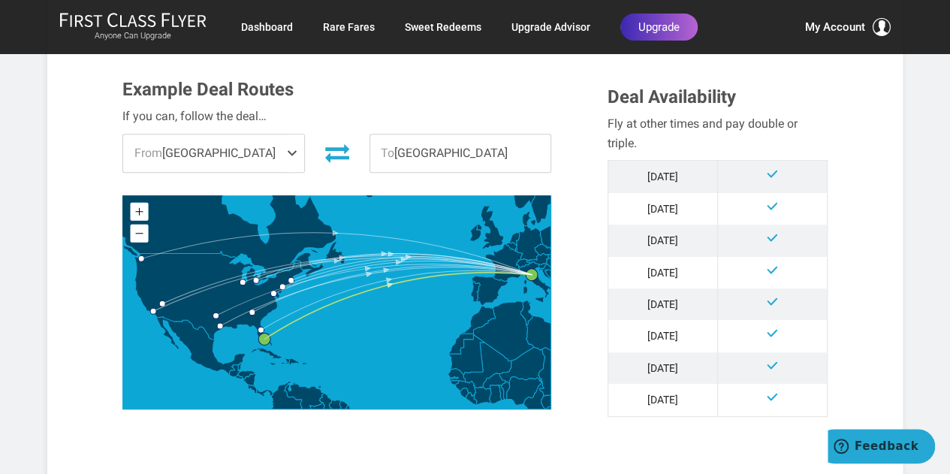
scroll to position [828, 0]
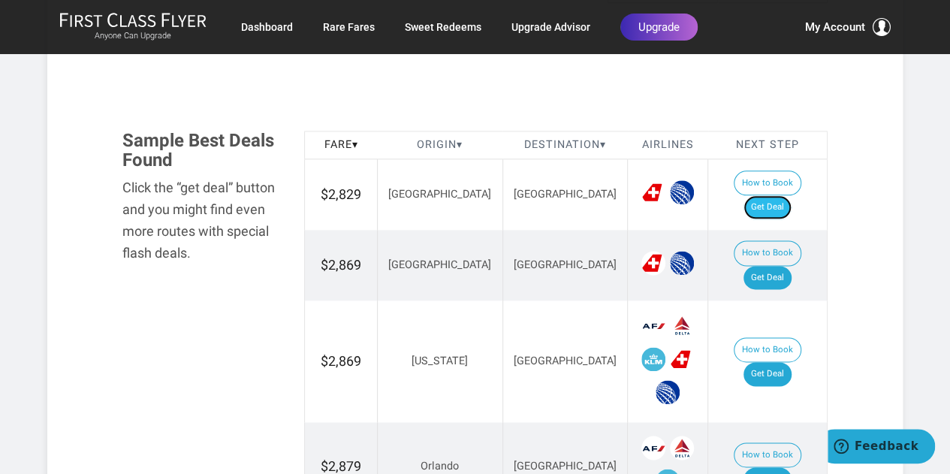
click at [783, 199] on link "Get Deal" at bounding box center [767, 207] width 48 height 24
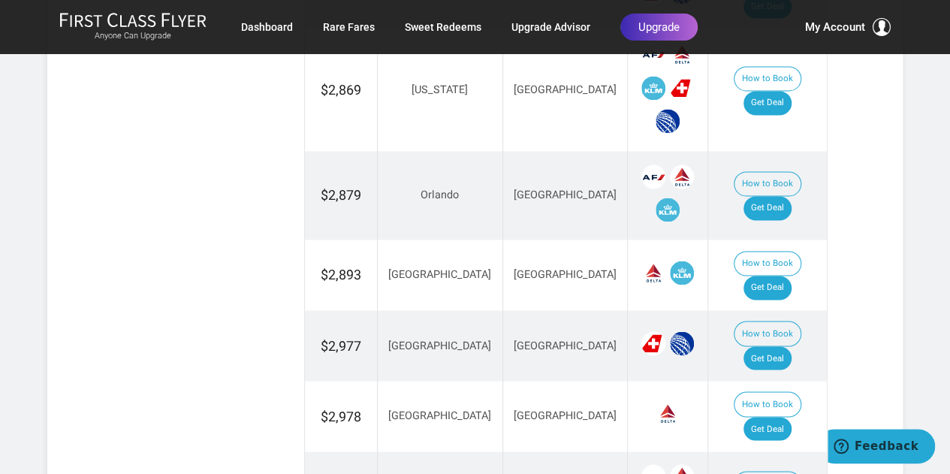
scroll to position [1108, 0]
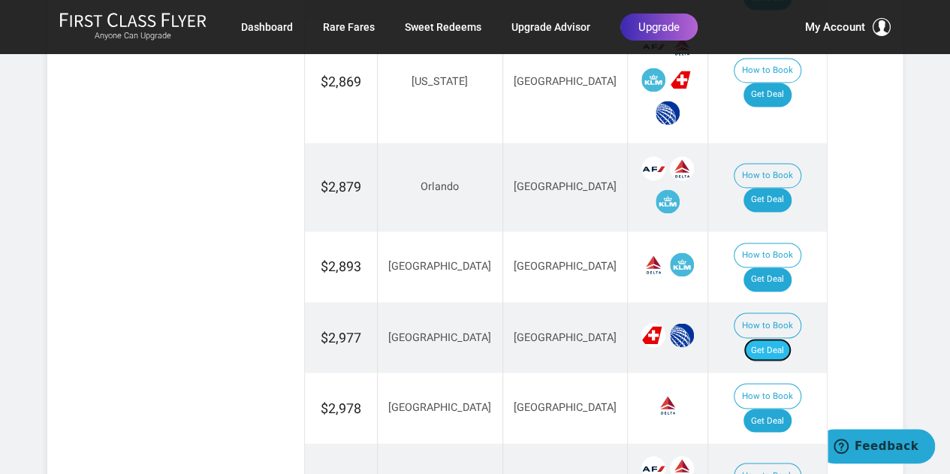
click at [775, 338] on link "Get Deal" at bounding box center [767, 350] width 48 height 24
drag, startPoint x: 947, startPoint y: 178, endPoint x: 942, endPoint y: 199, distance: 21.7
click at [942, 199] on article "Money > [GEOGRAPHIC_DATA] > All Year > Biz Class > $2,829 to $3,329 R/T [DATE] …" at bounding box center [475, 212] width 950 height 2640
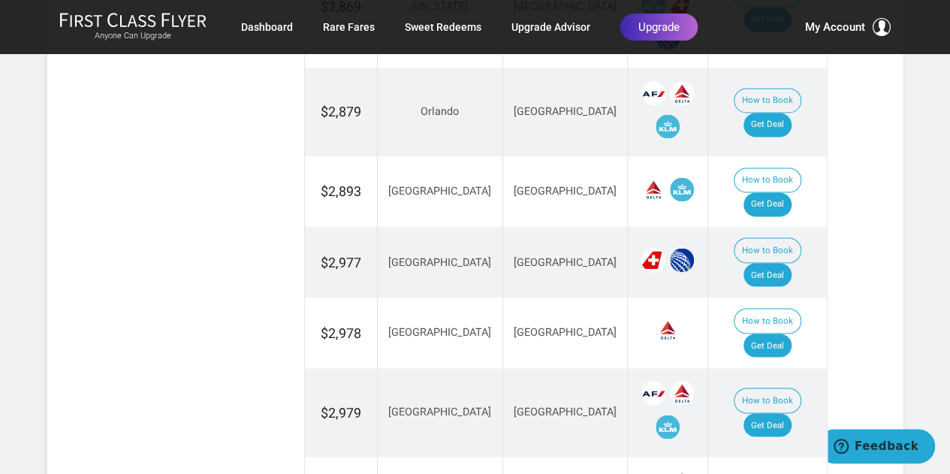
scroll to position [1207, 0]
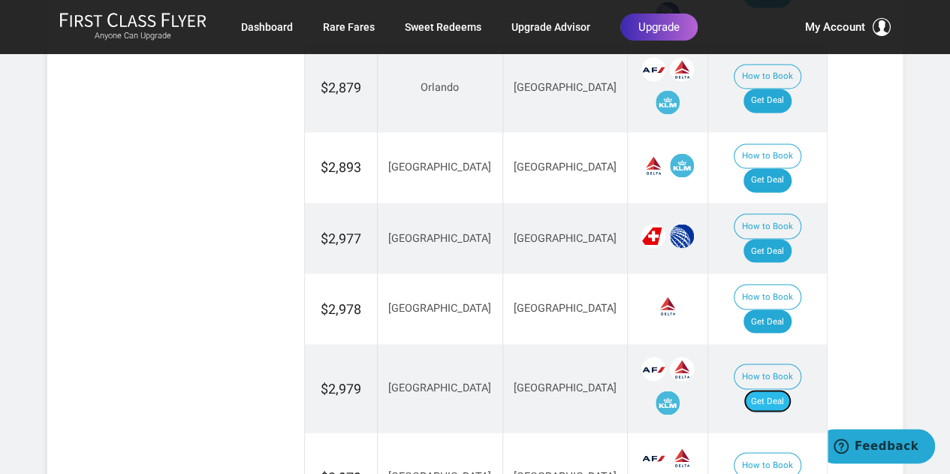
click at [779, 389] on link "Get Deal" at bounding box center [767, 401] width 48 height 24
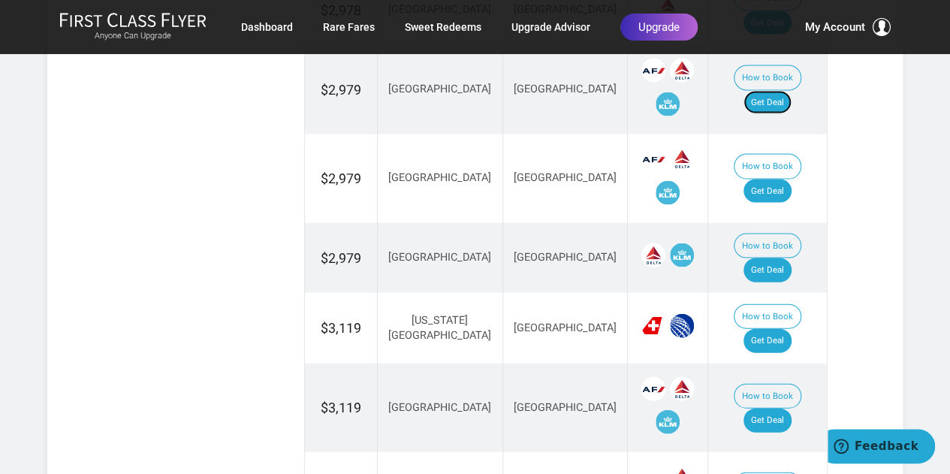
scroll to position [1452, 0]
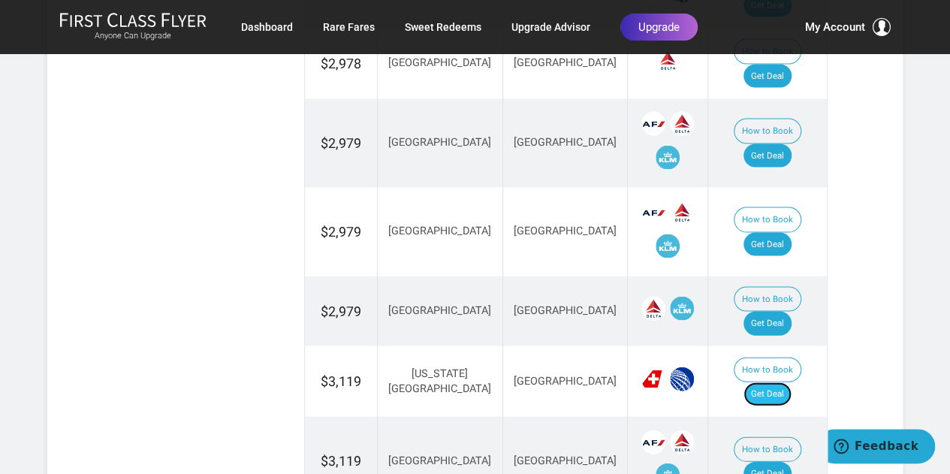
click at [784, 382] on link "Get Deal" at bounding box center [767, 394] width 48 height 24
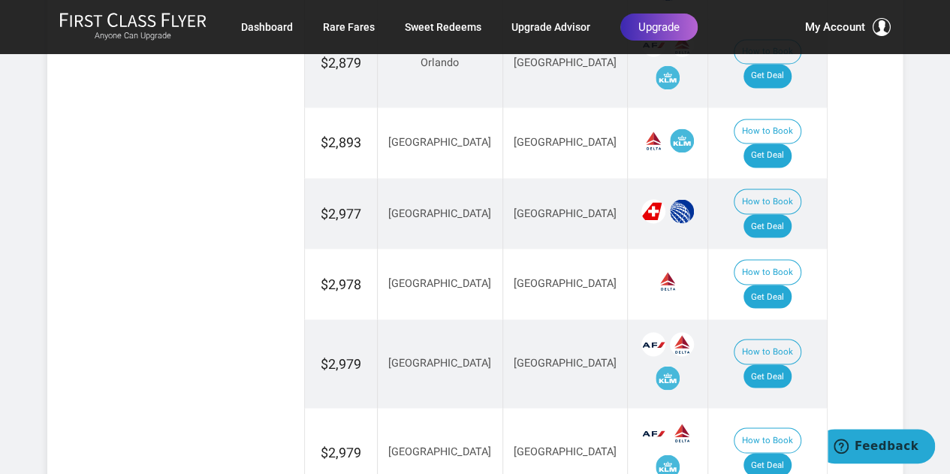
scroll to position [1223, 0]
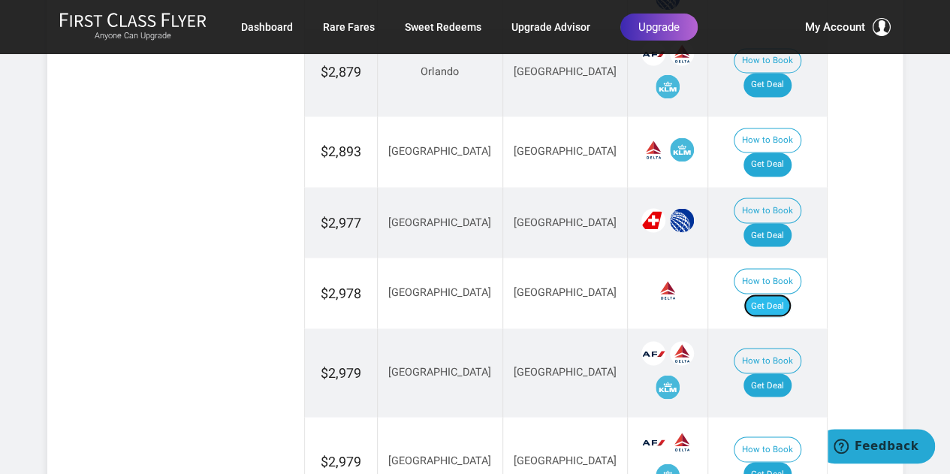
click at [781, 294] on link "Get Deal" at bounding box center [767, 306] width 48 height 24
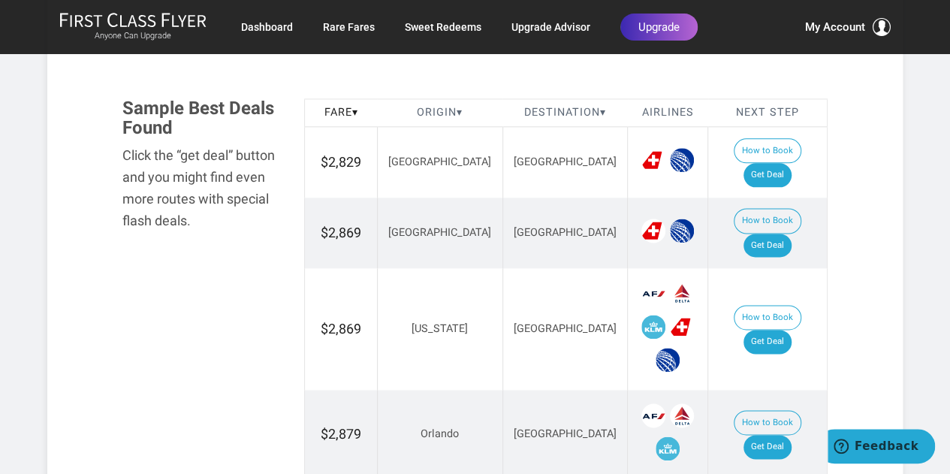
scroll to position [852, 0]
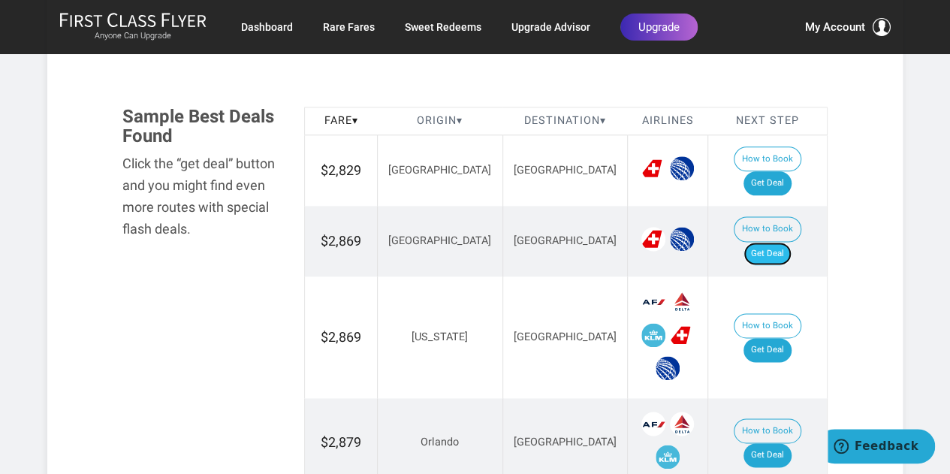
click at [789, 242] on link "Get Deal" at bounding box center [767, 254] width 48 height 24
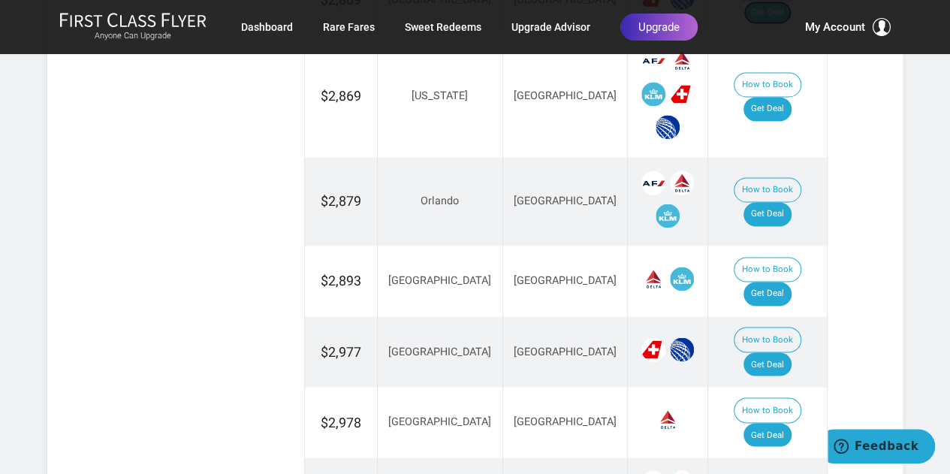
scroll to position [1122, 0]
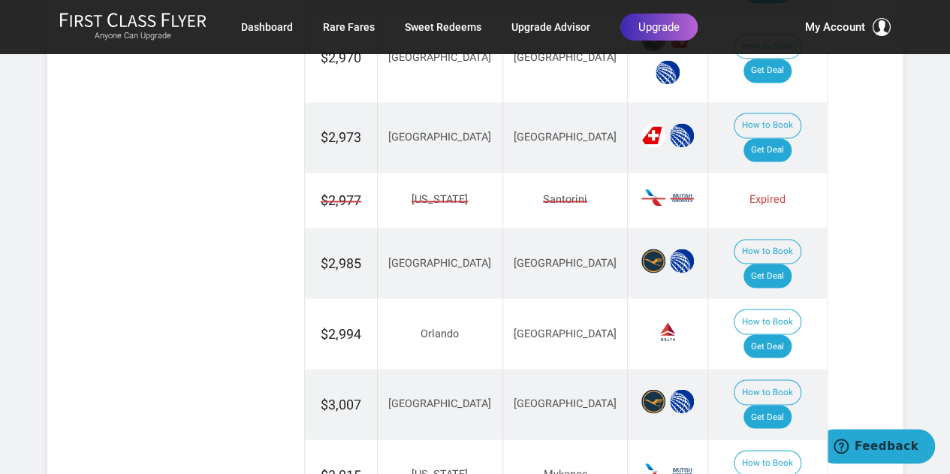
scroll to position [1061, 0]
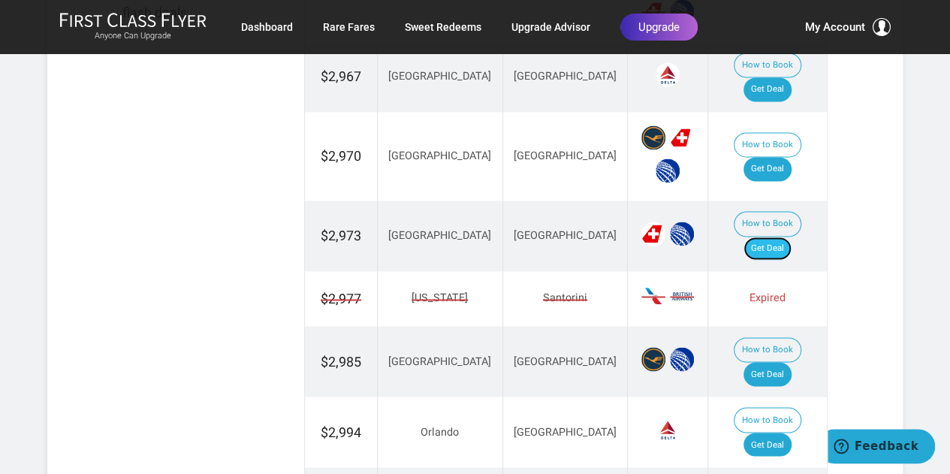
click at [776, 237] on link "Get Deal" at bounding box center [767, 249] width 48 height 24
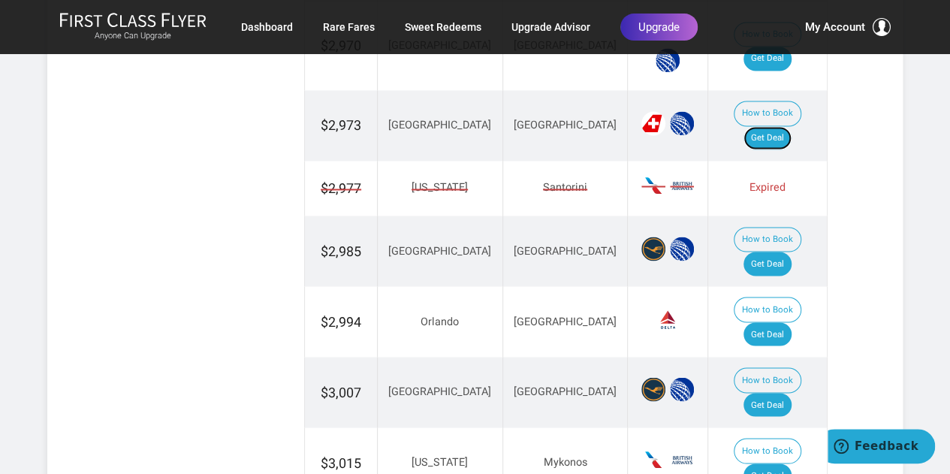
scroll to position [1179, 0]
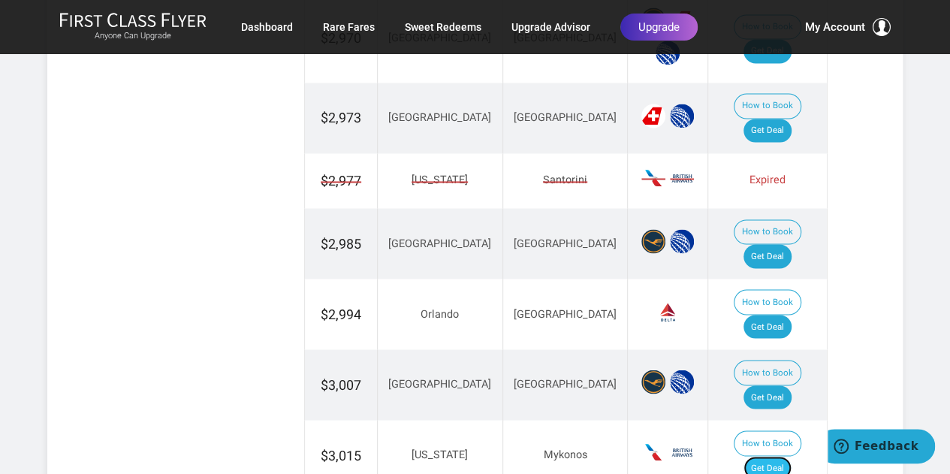
click at [777, 456] on link "Get Deal" at bounding box center [767, 468] width 48 height 24
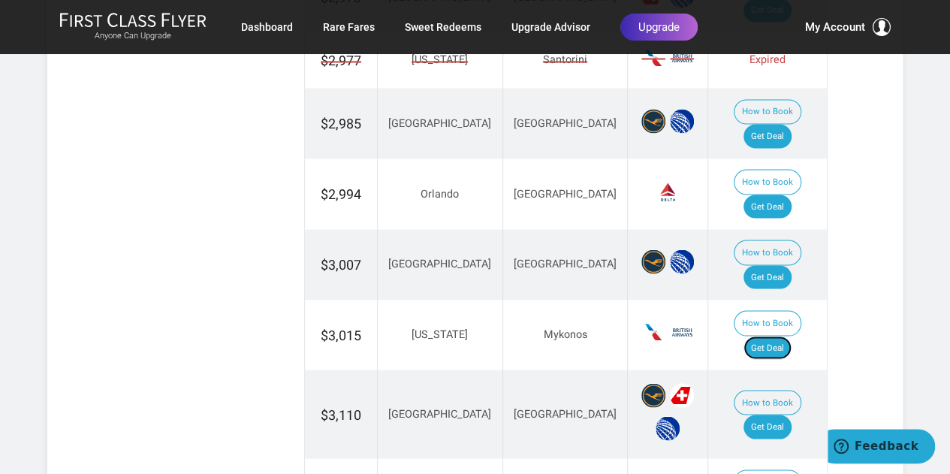
scroll to position [1303, 0]
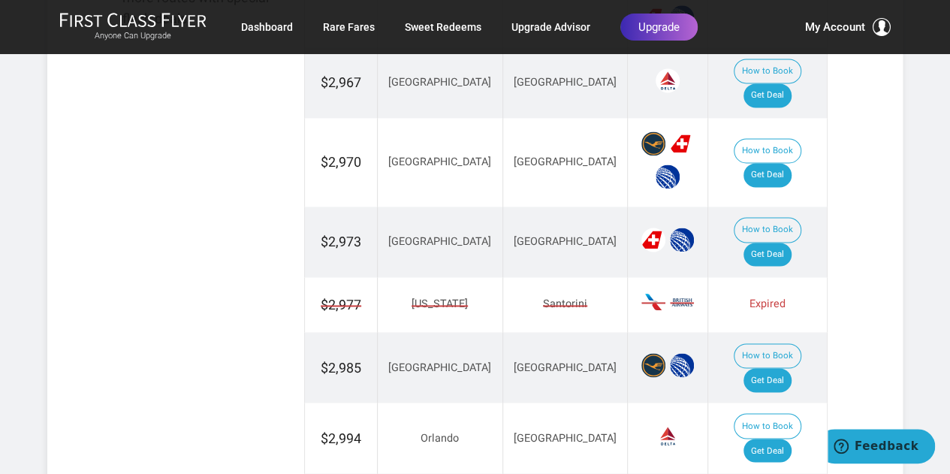
scroll to position [1071, 0]
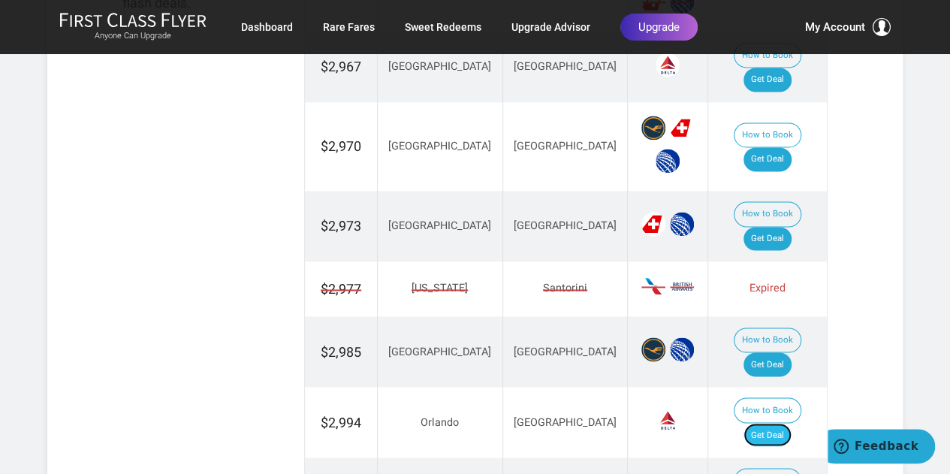
click at [777, 423] on link "Get Deal" at bounding box center [767, 435] width 48 height 24
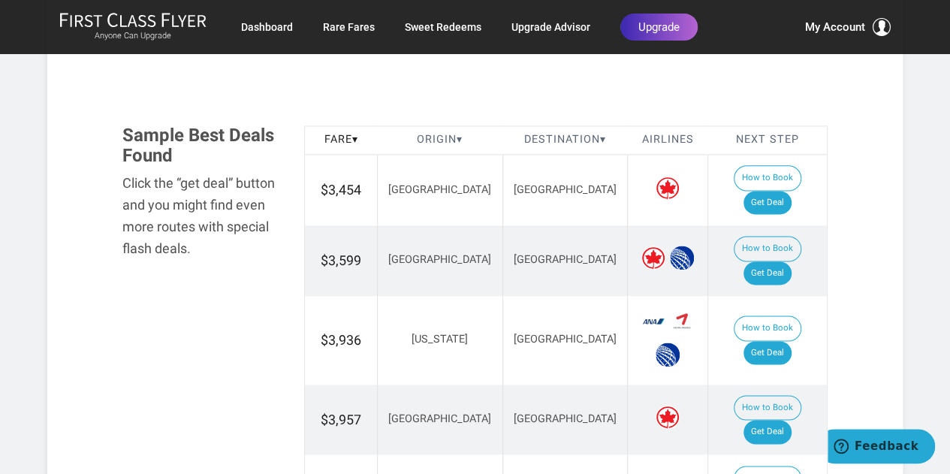
scroll to position [977, 0]
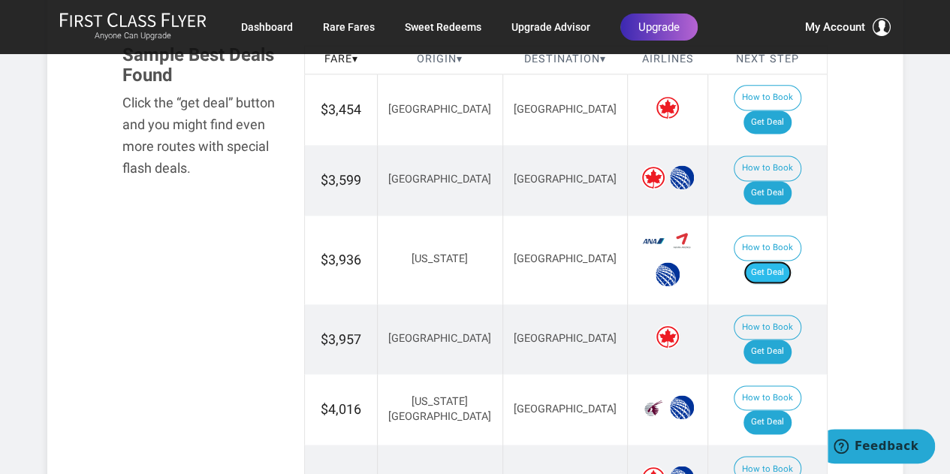
click at [777, 261] on link "Get Deal" at bounding box center [767, 273] width 48 height 24
click at [767, 181] on link "Get Deal" at bounding box center [767, 193] width 48 height 24
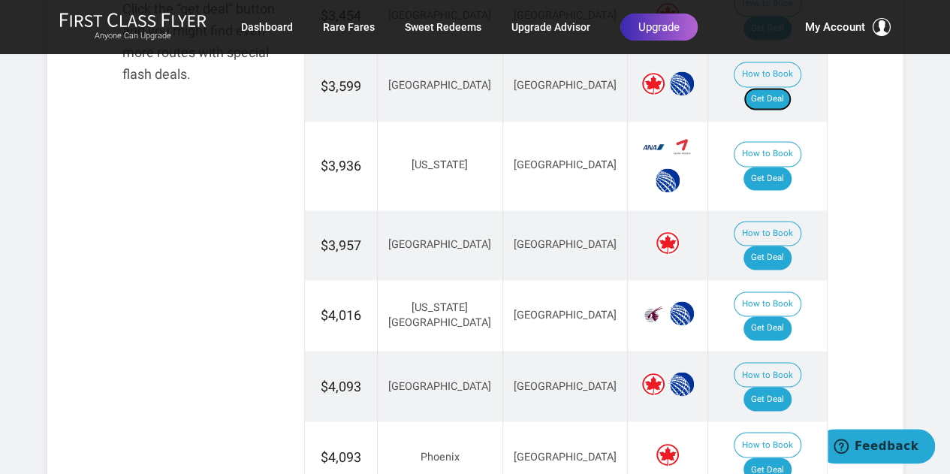
scroll to position [1078, 0]
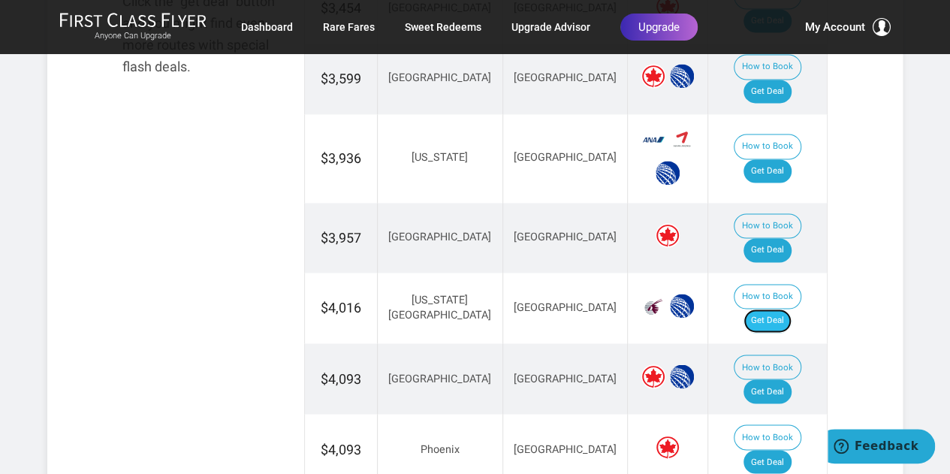
click at [786, 309] on link "Get Deal" at bounding box center [767, 321] width 48 height 24
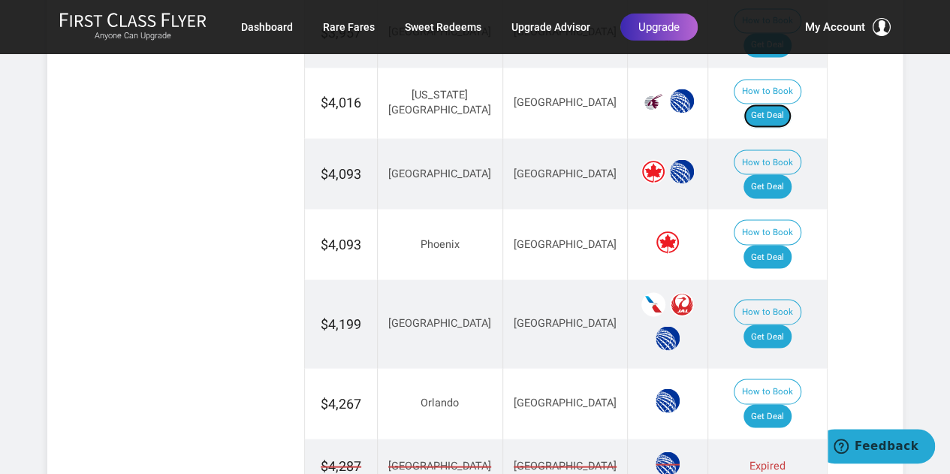
scroll to position [1364, 0]
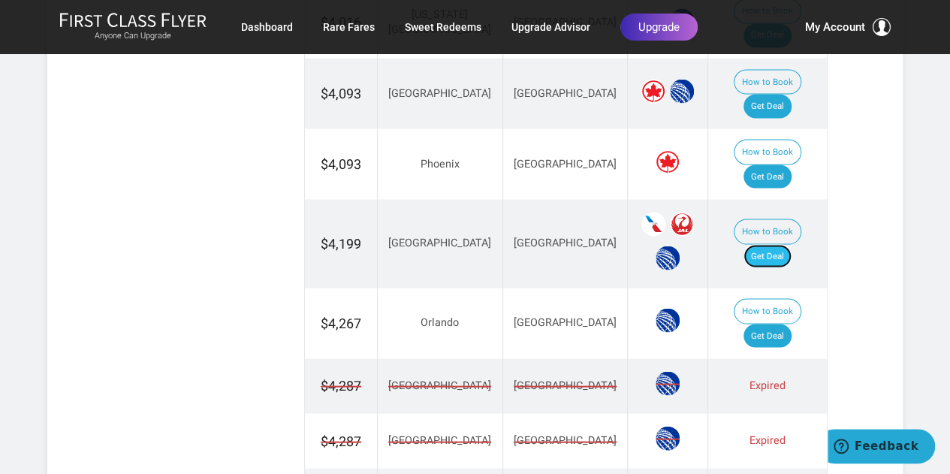
click at [785, 244] on link "Get Deal" at bounding box center [767, 256] width 48 height 24
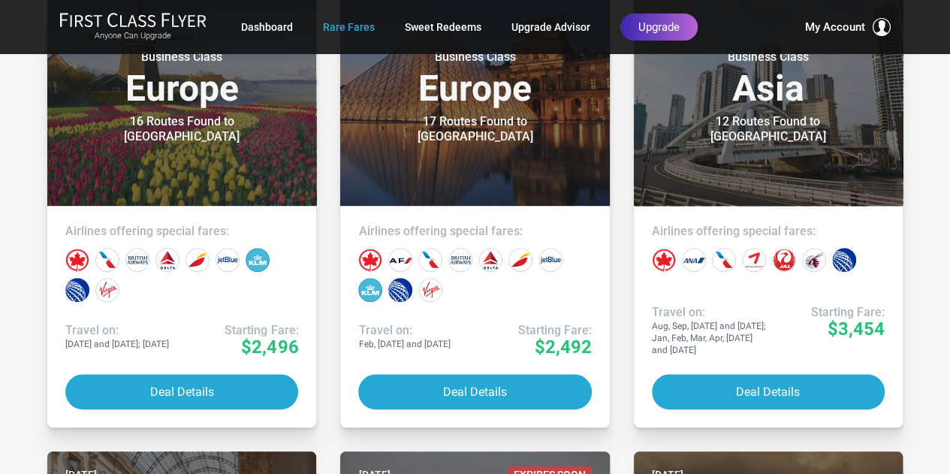
scroll to position [3344, 0]
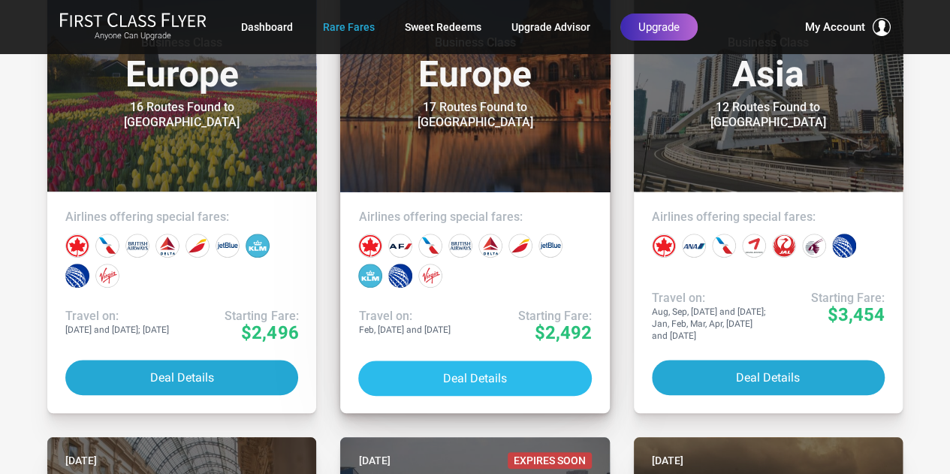
click at [428, 370] on button "Deal Details" at bounding box center [474, 377] width 233 height 35
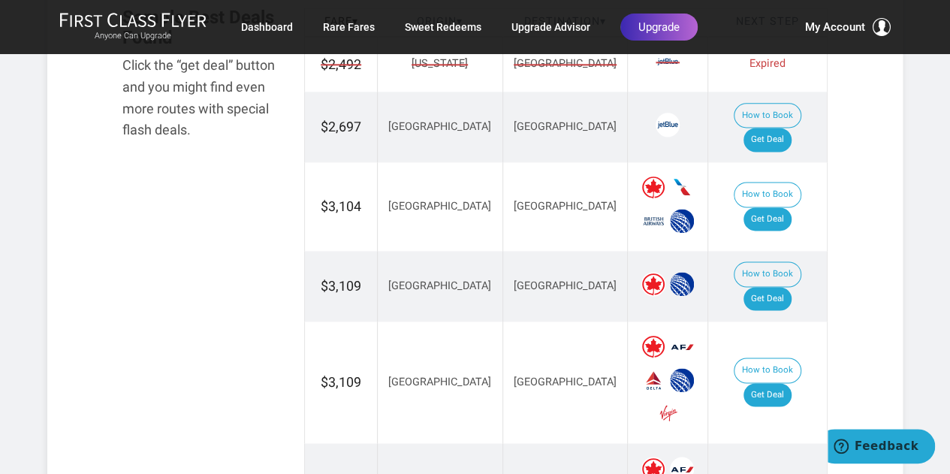
scroll to position [961, 0]
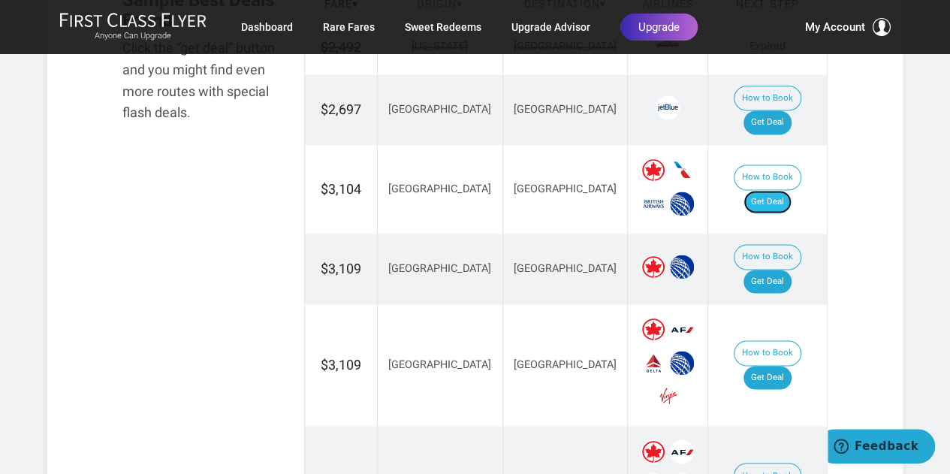
click at [784, 190] on link "Get Deal" at bounding box center [767, 202] width 48 height 24
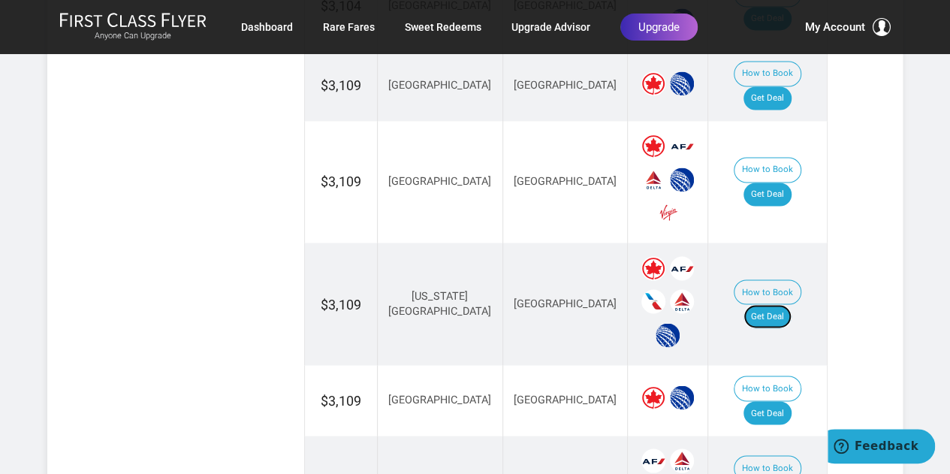
scroll to position [1153, 0]
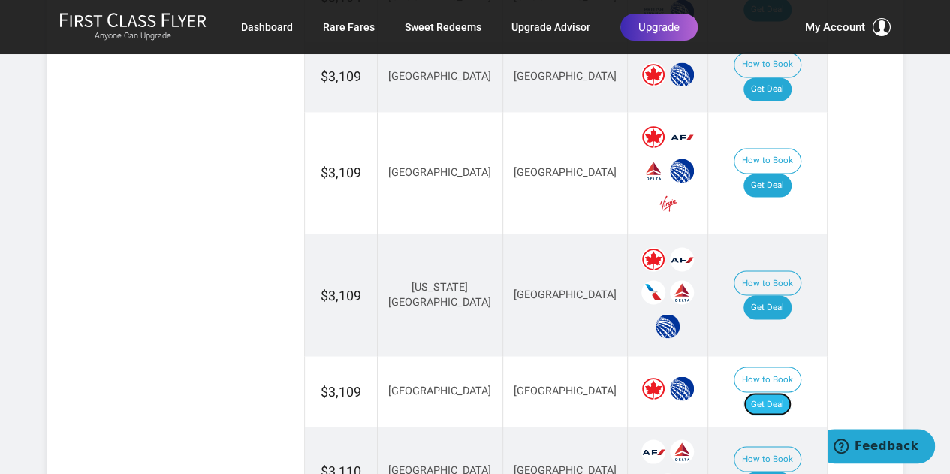
click at [784, 392] on link "Get Deal" at bounding box center [767, 404] width 48 height 24
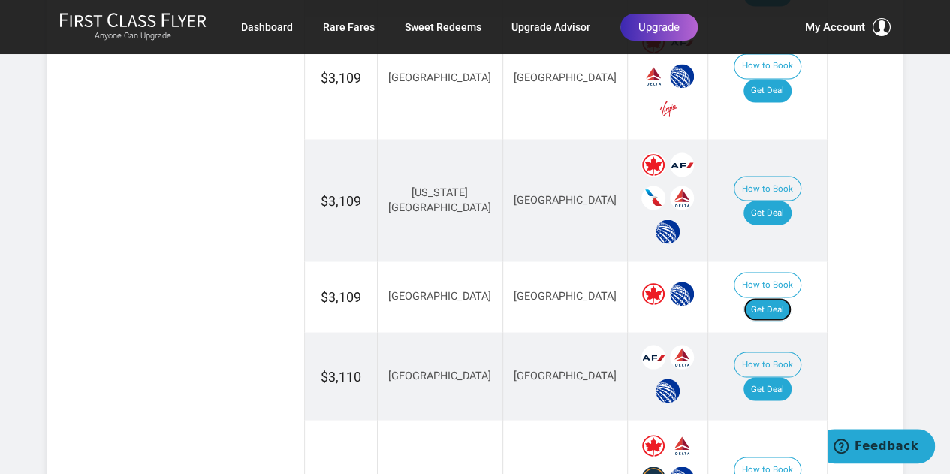
scroll to position [1270, 0]
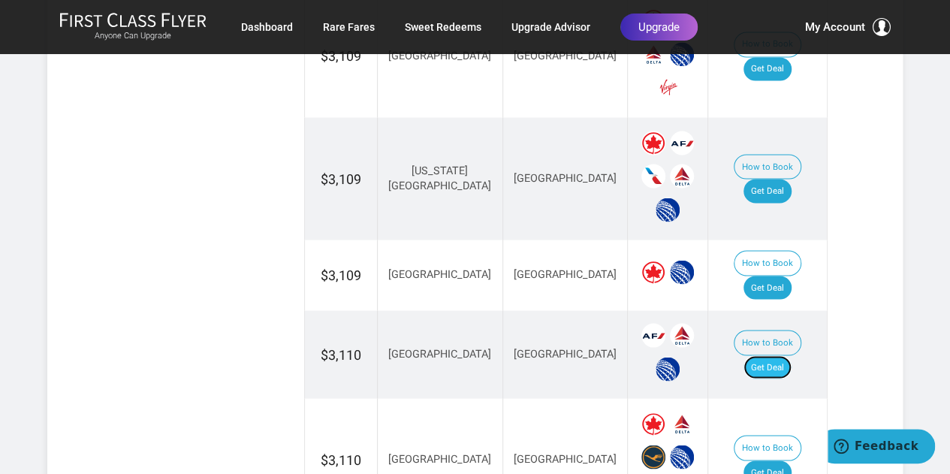
click at [792, 355] on link "Get Deal" at bounding box center [767, 367] width 48 height 24
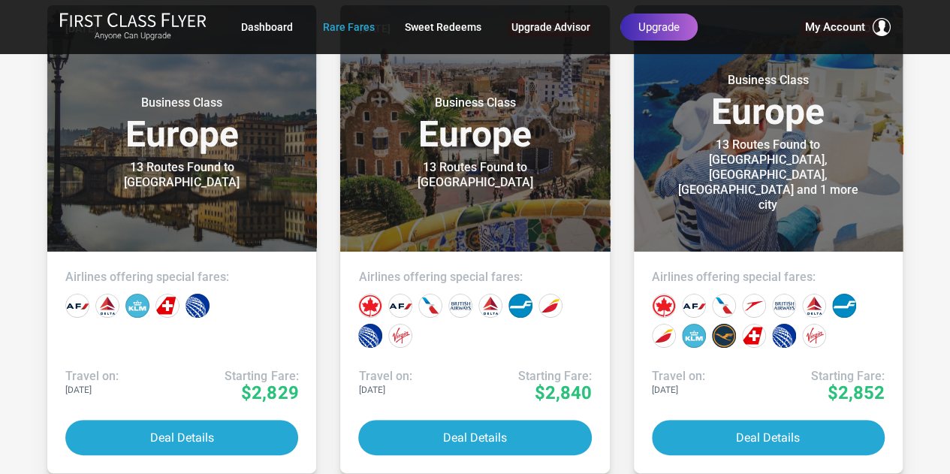
scroll to position [2803, 0]
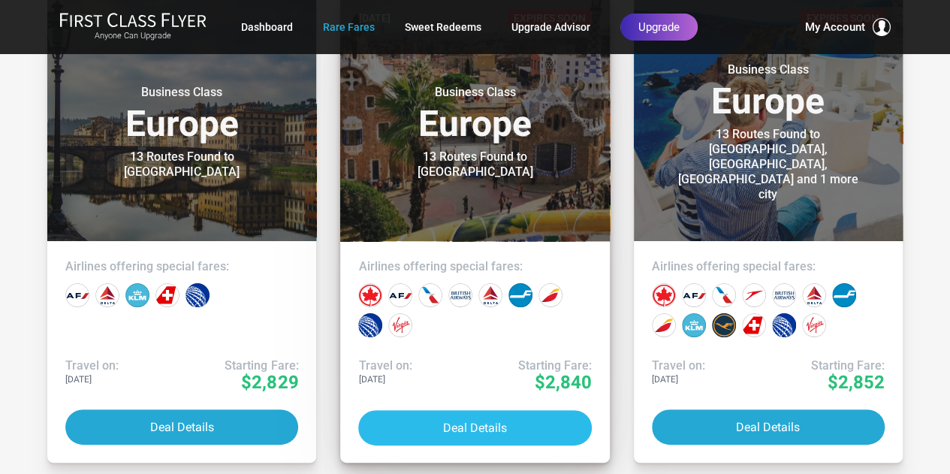
click at [479, 428] on button "Deal Details" at bounding box center [474, 427] width 233 height 35
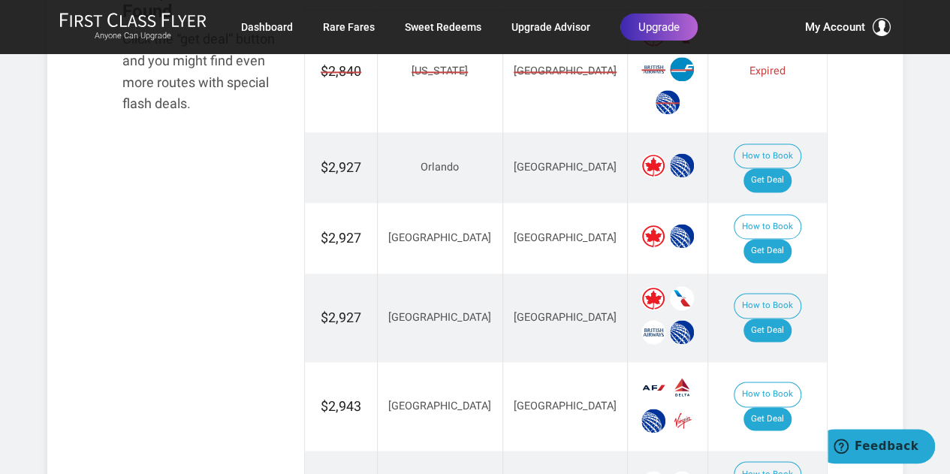
scroll to position [1000, 0]
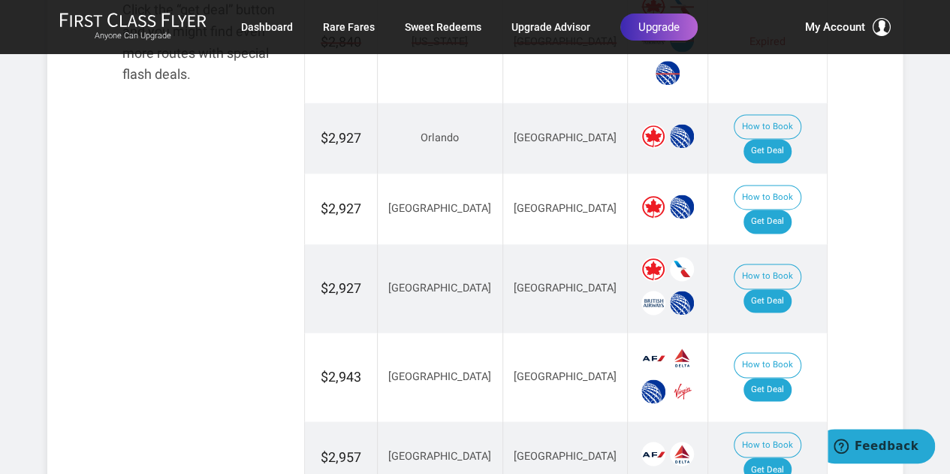
click at [758, 244] on td "How to Book Get Deal" at bounding box center [767, 288] width 119 height 89
click at [781, 289] on link "Get Deal" at bounding box center [767, 301] width 48 height 24
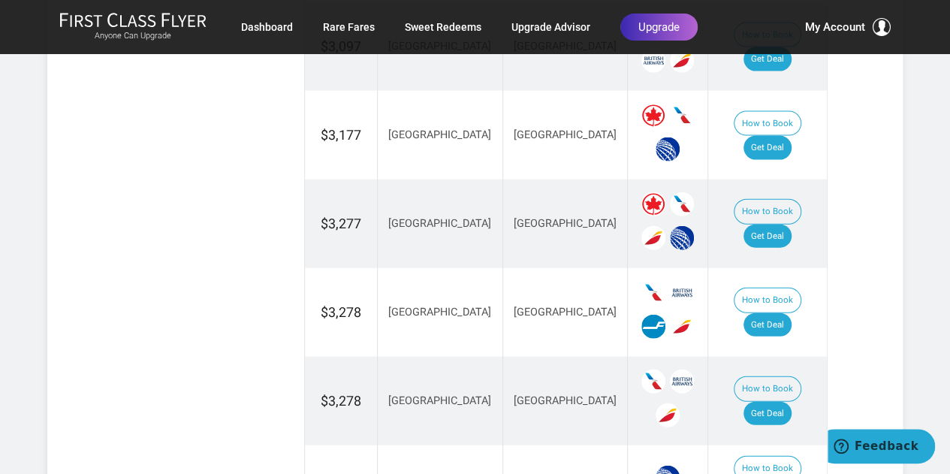
scroll to position [1669, 0]
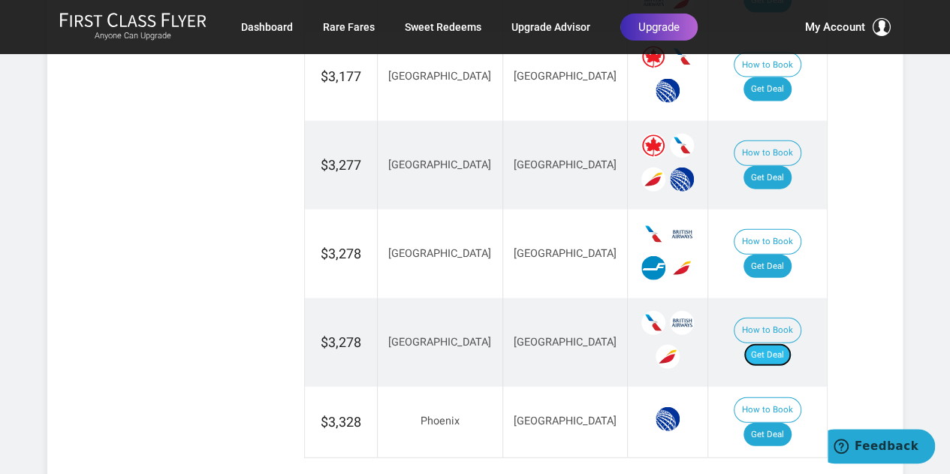
click at [766, 343] on link "Get Deal" at bounding box center [767, 355] width 48 height 24
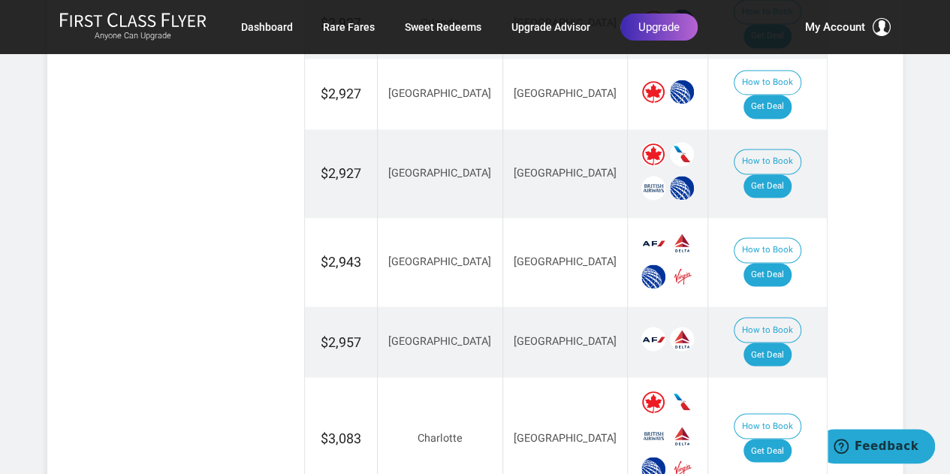
scroll to position [1105, 0]
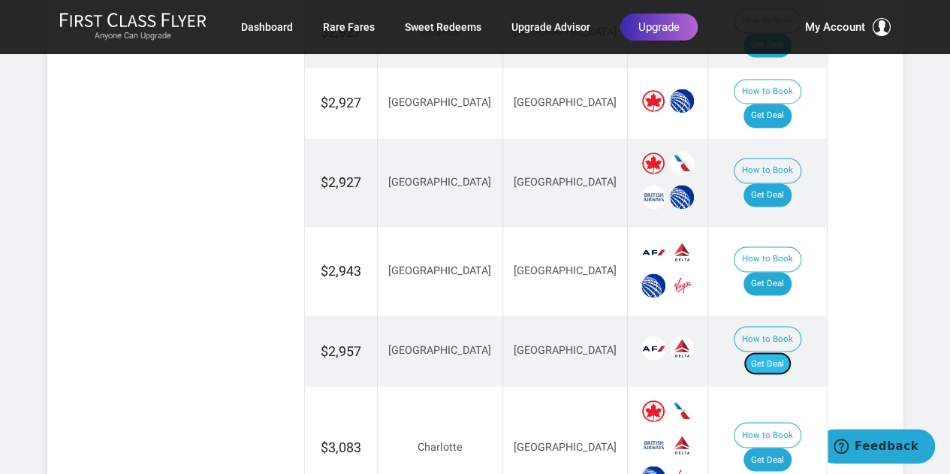
click at [786, 351] on link "Get Deal" at bounding box center [767, 363] width 48 height 24
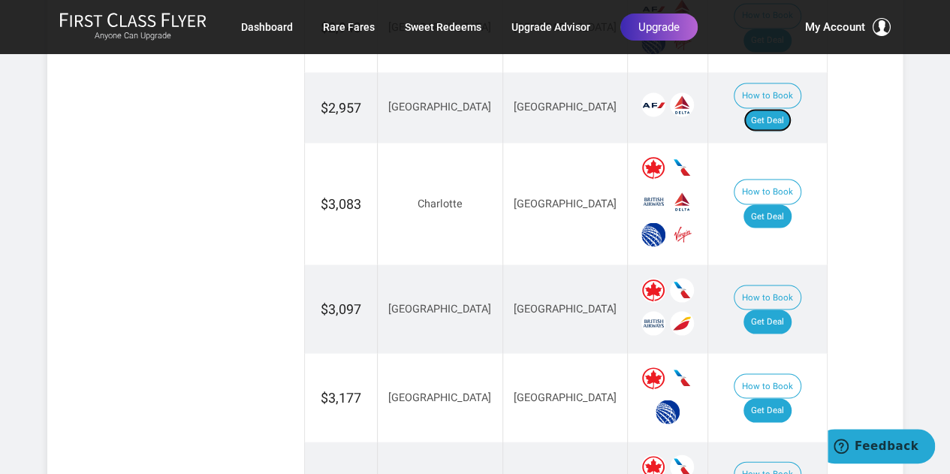
scroll to position [1365, 0]
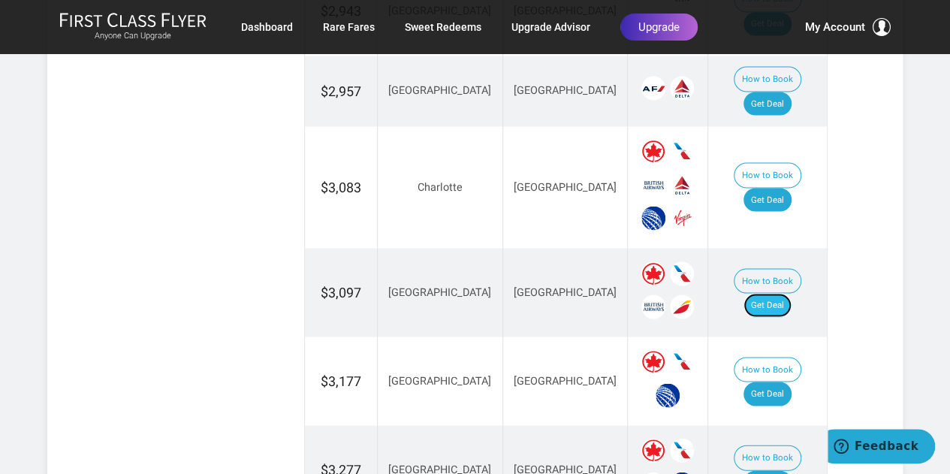
click at [764, 293] on link "Get Deal" at bounding box center [767, 305] width 48 height 24
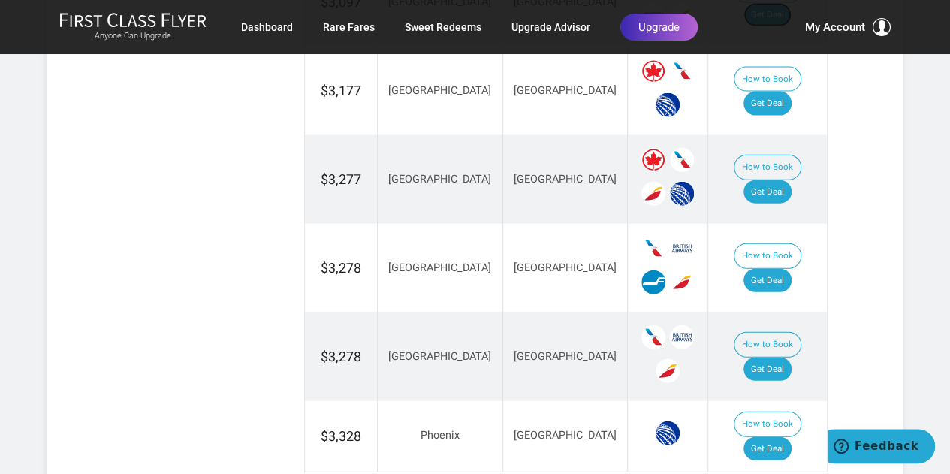
scroll to position [1672, 0]
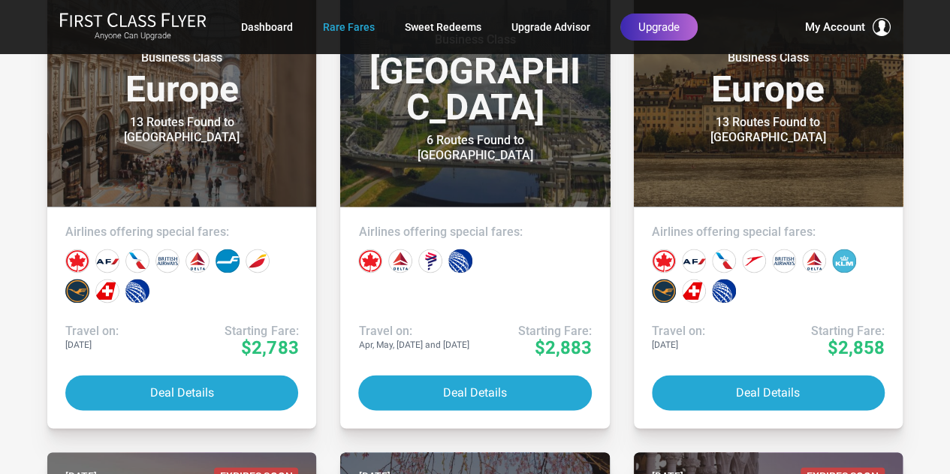
scroll to position [3836, 0]
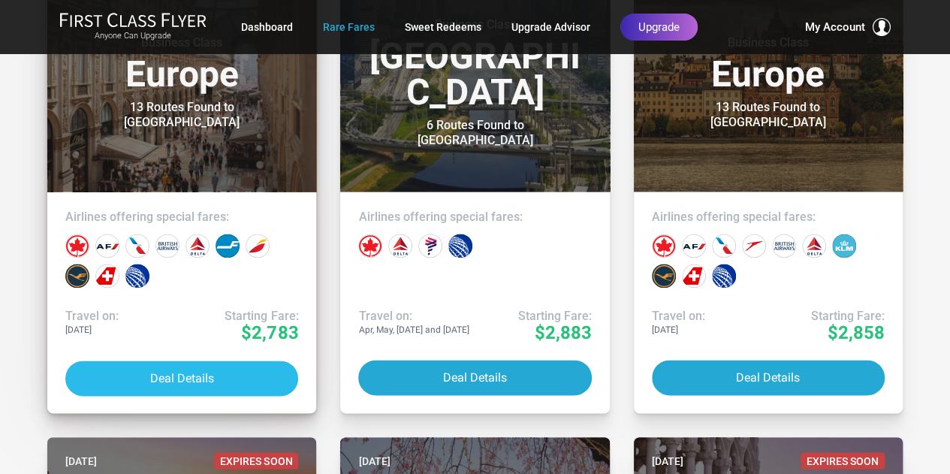
click at [174, 376] on button "Deal Details" at bounding box center [181, 377] width 233 height 35
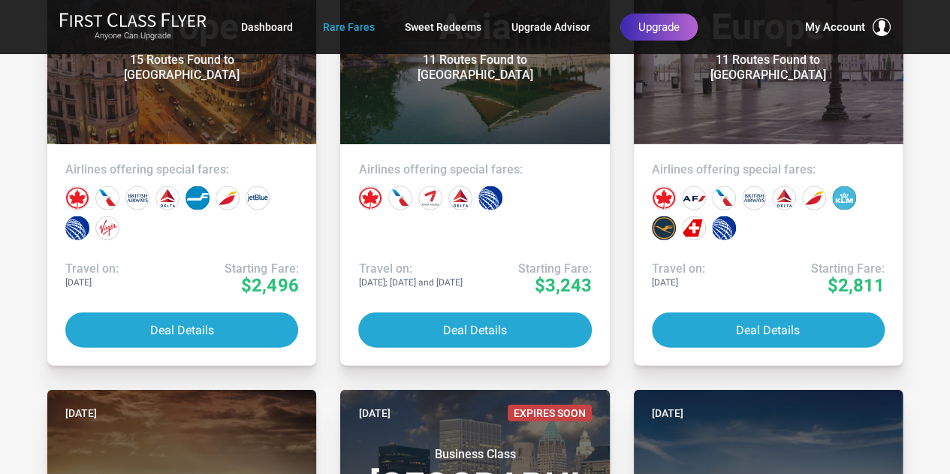
scroll to position [4316, 0]
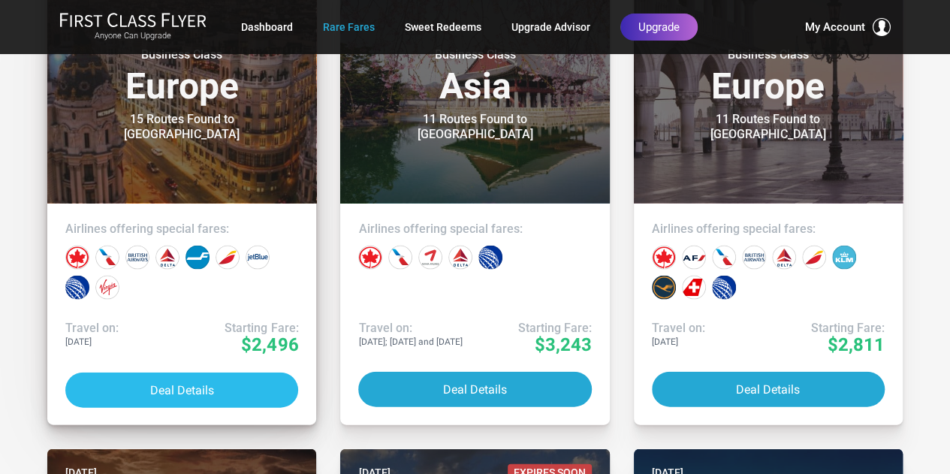
click at [251, 392] on button "Deal Details" at bounding box center [181, 389] width 233 height 35
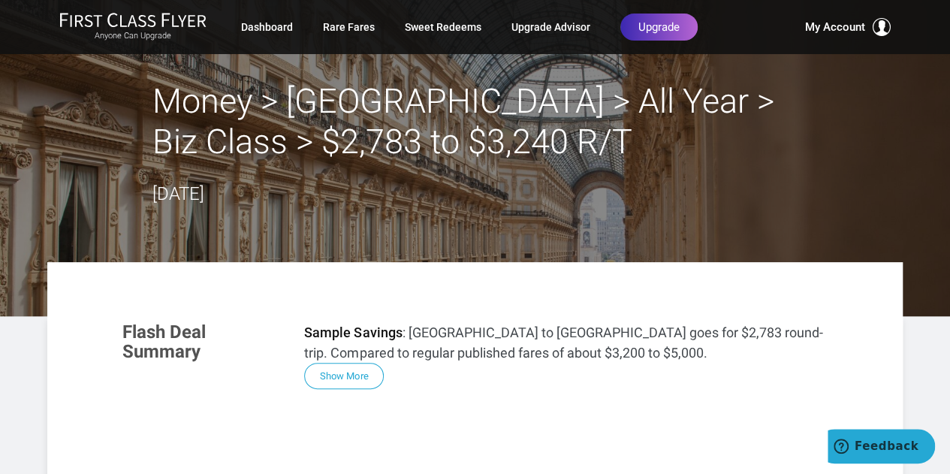
drag, startPoint x: 949, startPoint y: 46, endPoint x: 939, endPoint y: 108, distance: 63.1
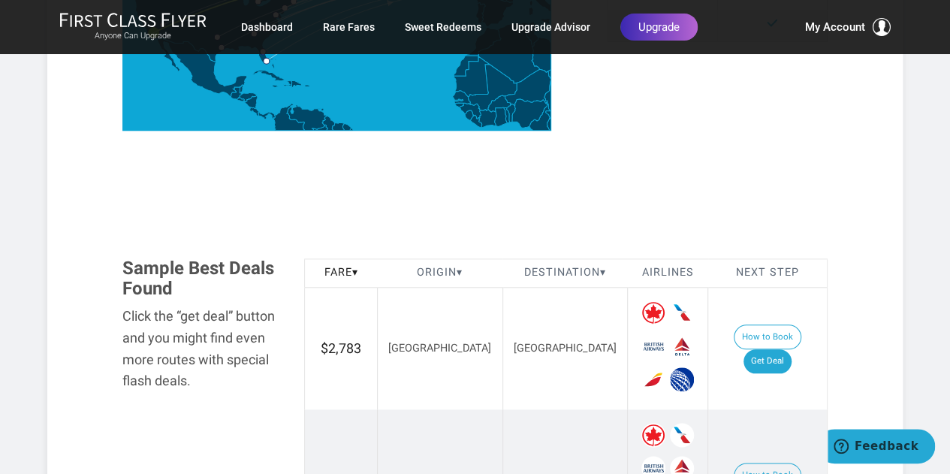
scroll to position [792, 0]
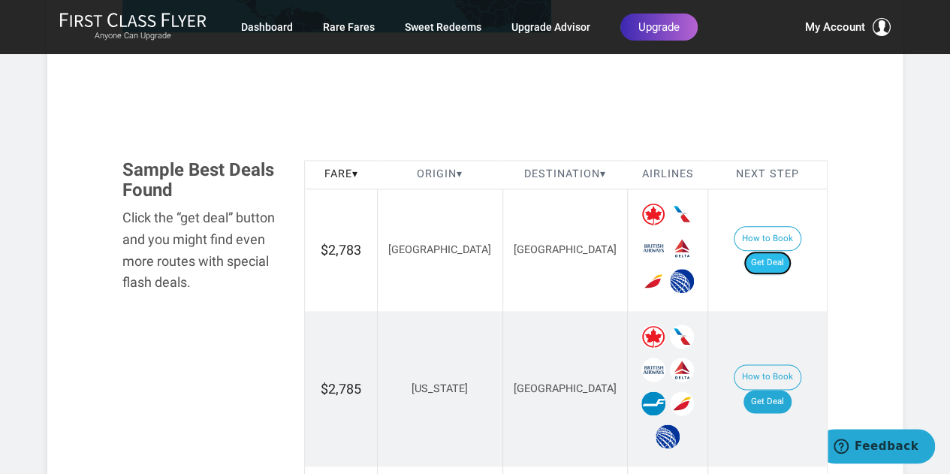
click at [758, 251] on link "Get Deal" at bounding box center [767, 263] width 48 height 24
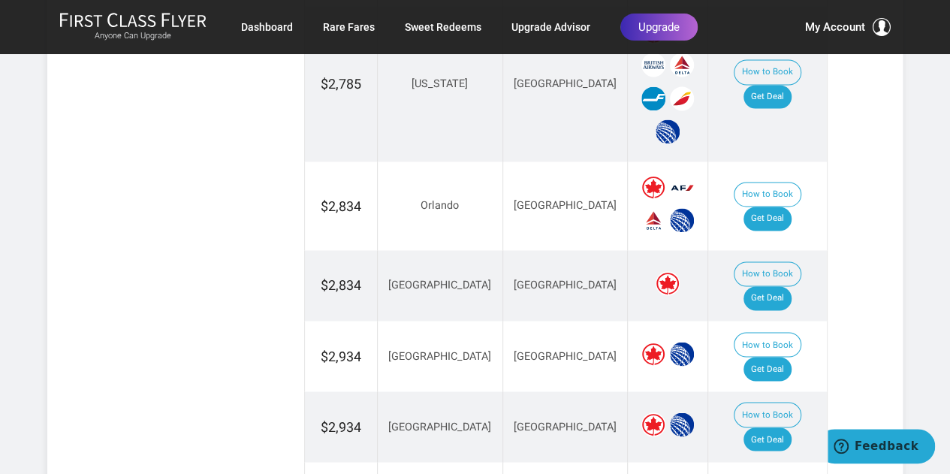
scroll to position [1105, 0]
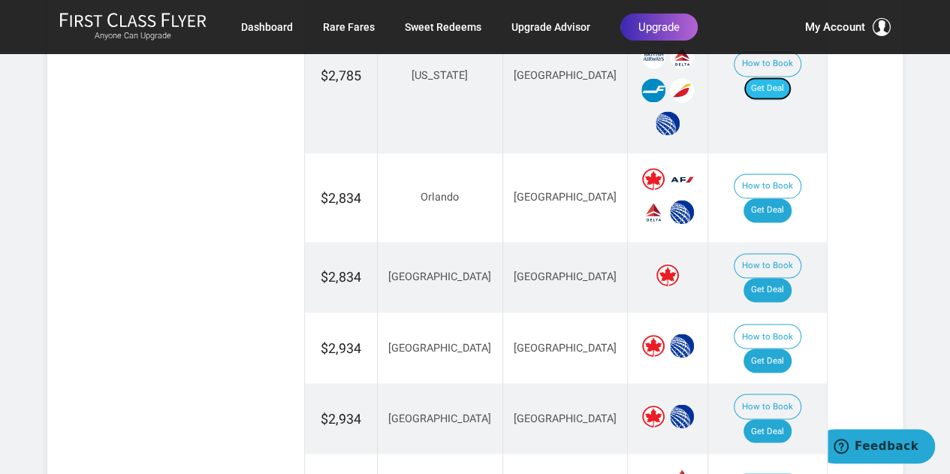
click at [774, 77] on link "Get Deal" at bounding box center [767, 89] width 48 height 24
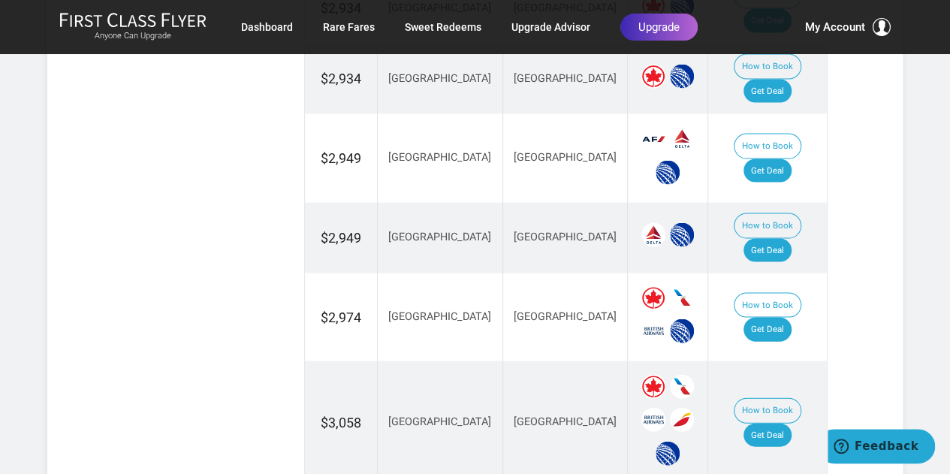
scroll to position [1452, 0]
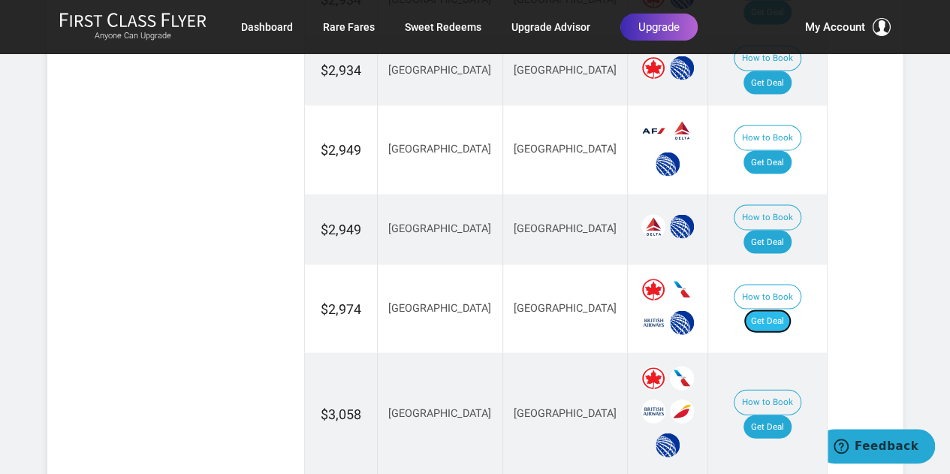
click at [786, 309] on link "Get Deal" at bounding box center [767, 321] width 48 height 24
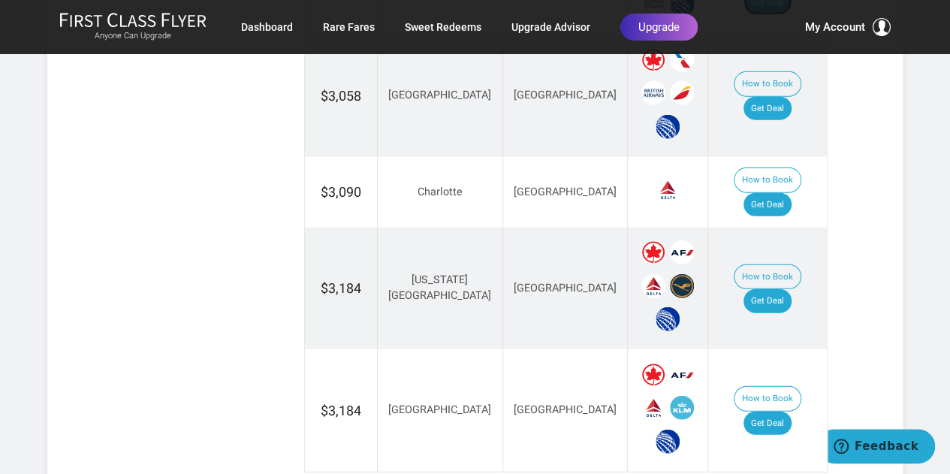
scroll to position [1800, 0]
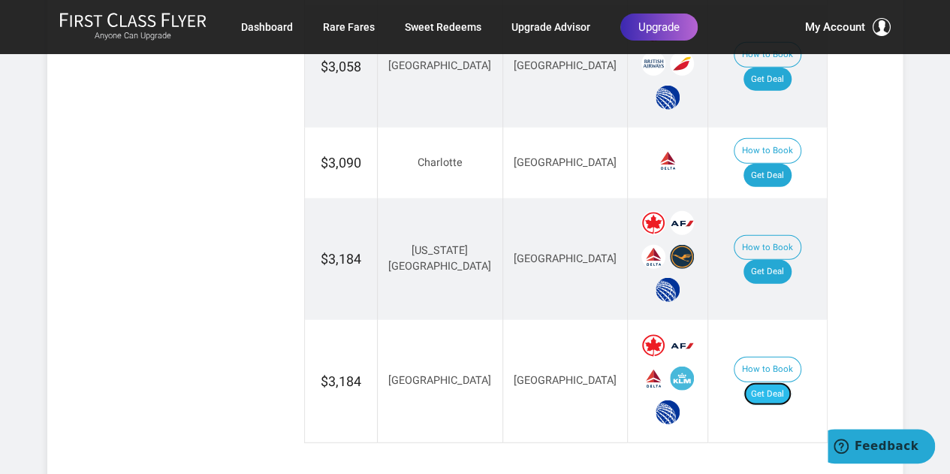
click at [792, 382] on link "Get Deal" at bounding box center [767, 394] width 48 height 24
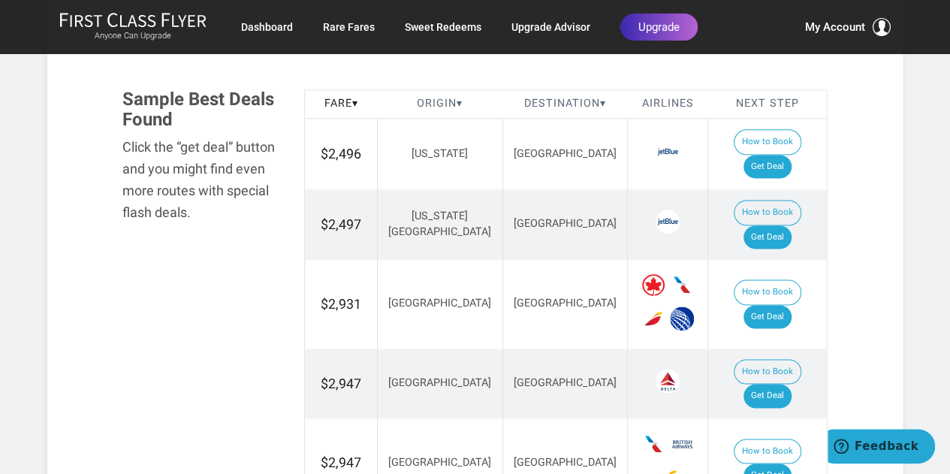
scroll to position [972, 0]
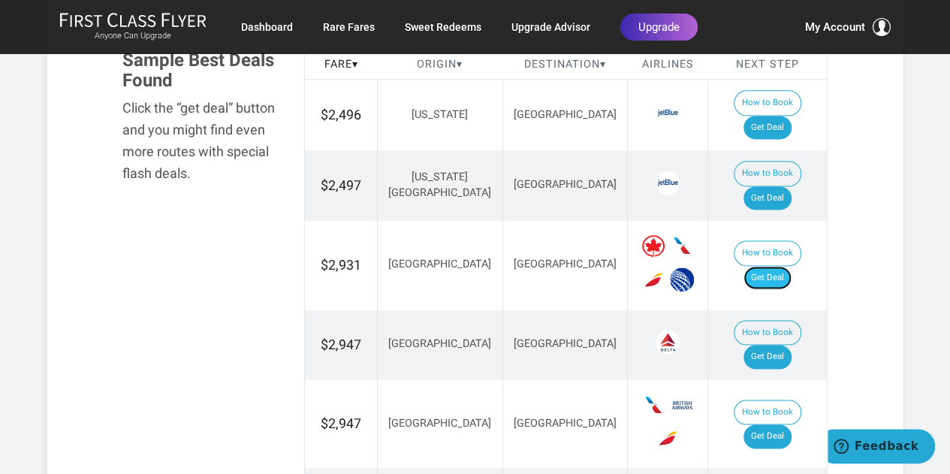
click at [784, 266] on link "Get Deal" at bounding box center [767, 278] width 48 height 24
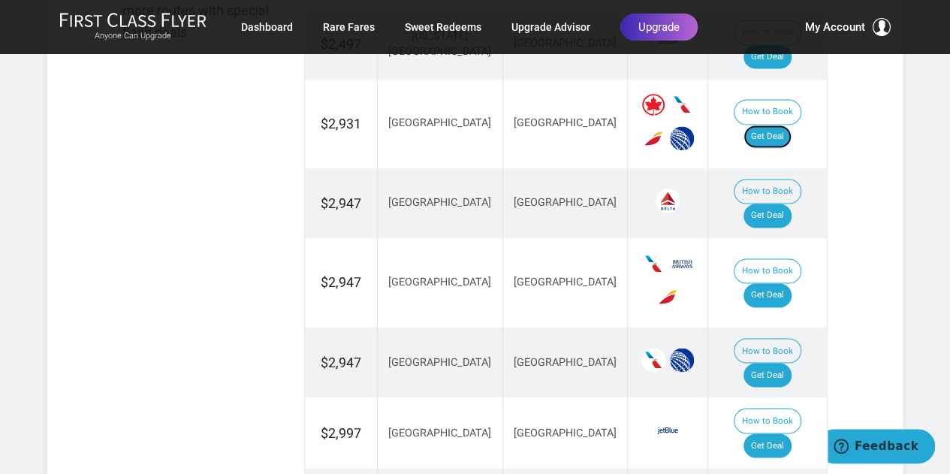
scroll to position [1121, 0]
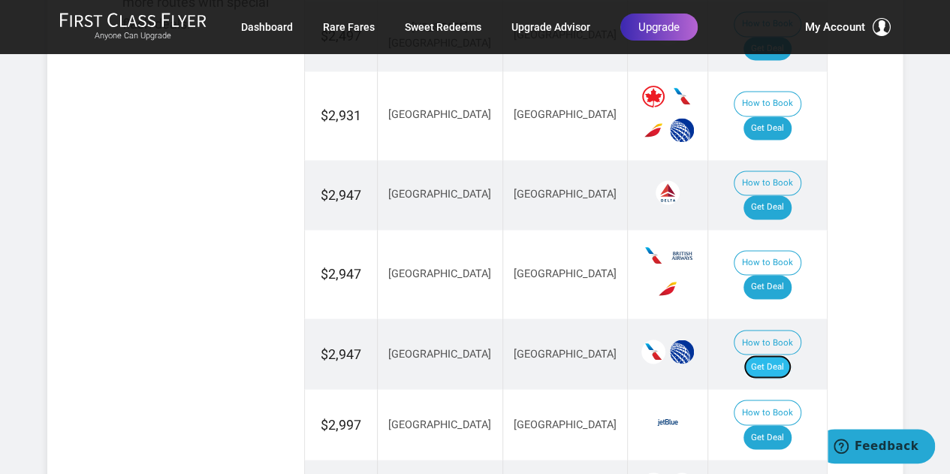
click at [780, 354] on link "Get Deal" at bounding box center [767, 366] width 48 height 24
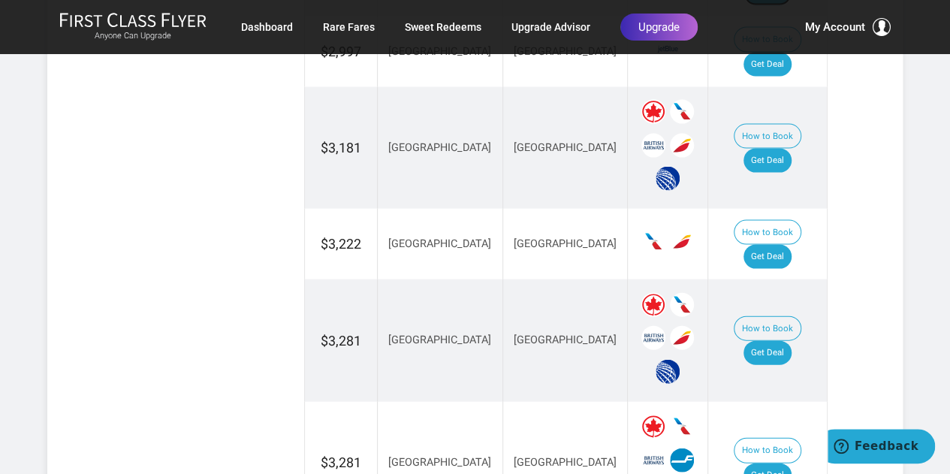
scroll to position [1472, 0]
